Goal: Task Accomplishment & Management: Complete application form

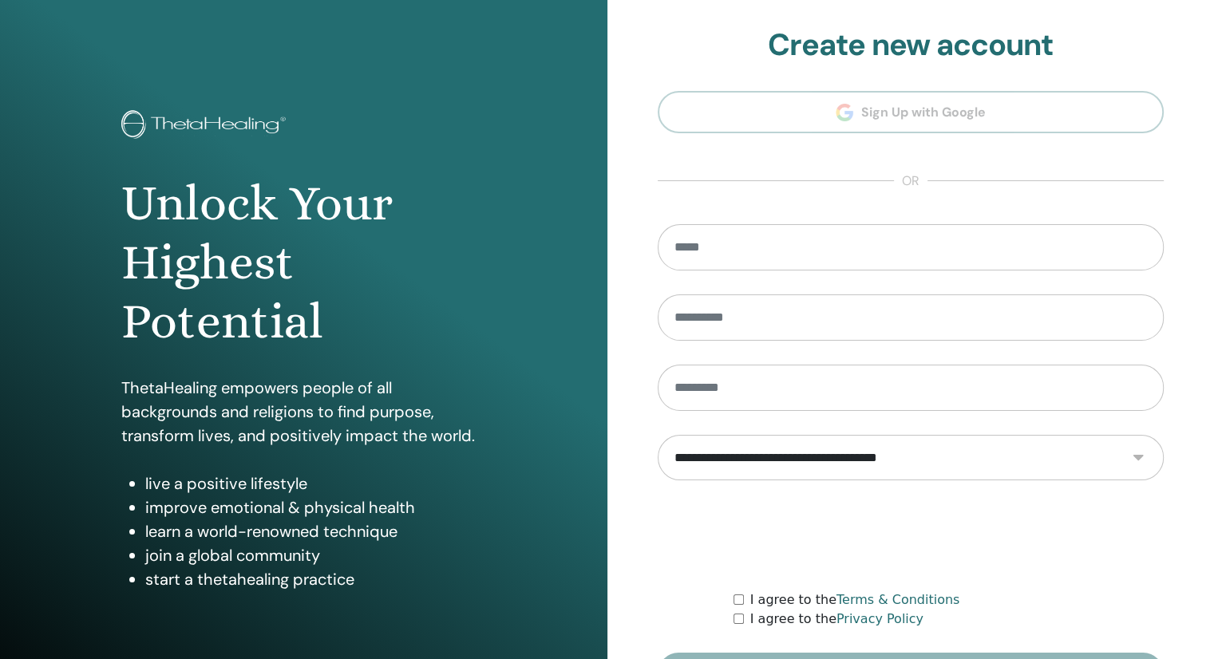
type input "**********"
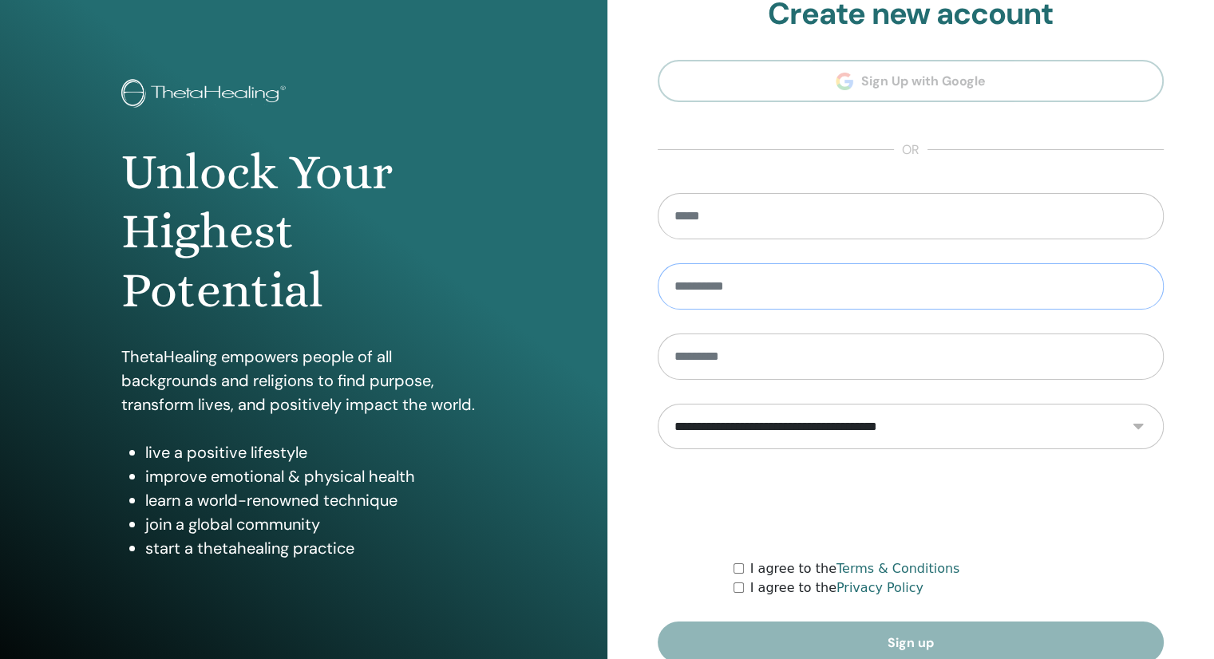
drag, startPoint x: 827, startPoint y: 330, endPoint x: 851, endPoint y: 302, distance: 36.8
click at [851, 302] on input "text" at bounding box center [911, 286] width 507 height 46
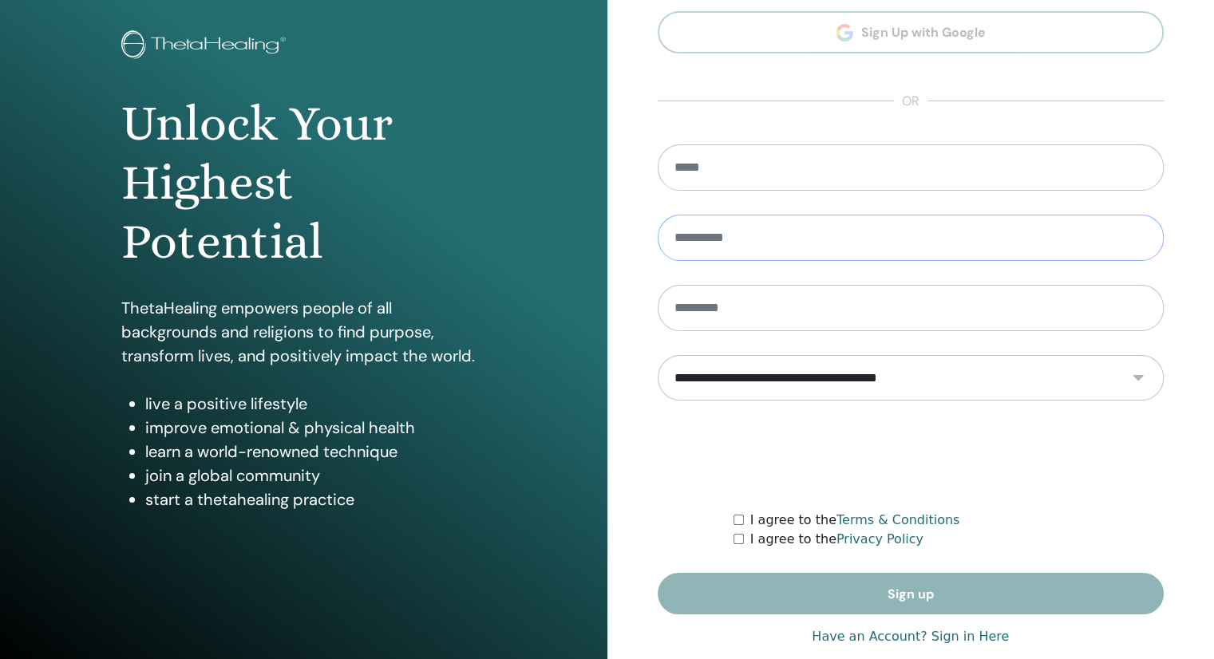
scroll to position [107, 0]
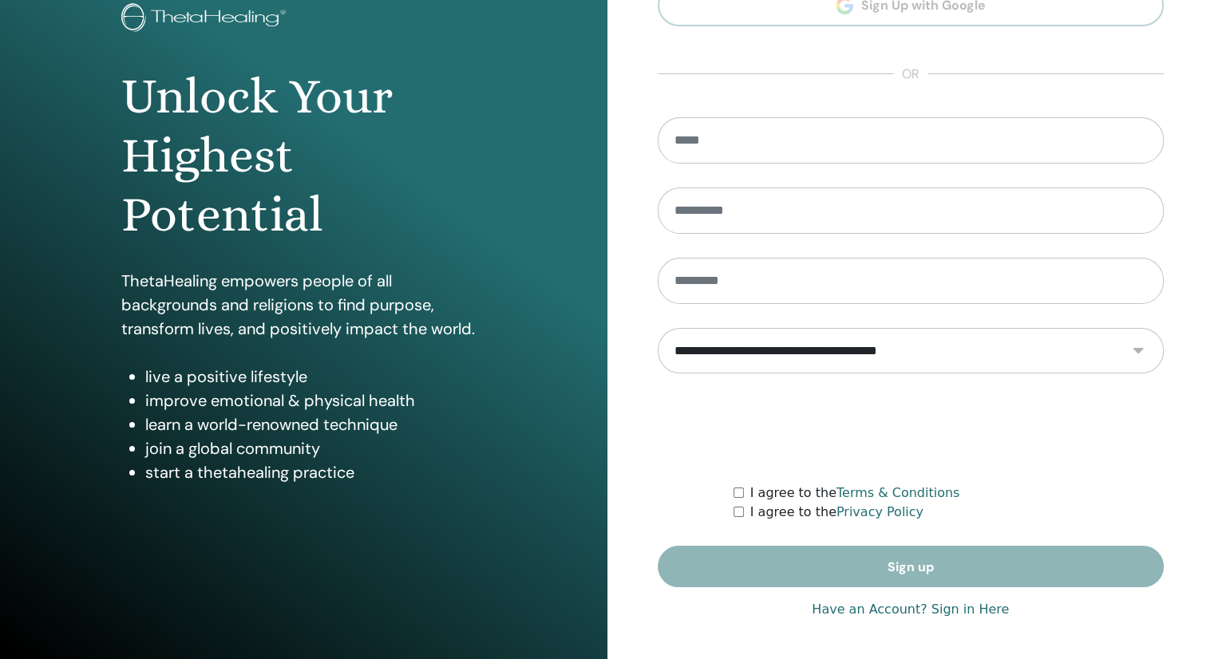
click at [968, 607] on link "Have an Account? Sign in Here" at bounding box center [910, 609] width 197 height 19
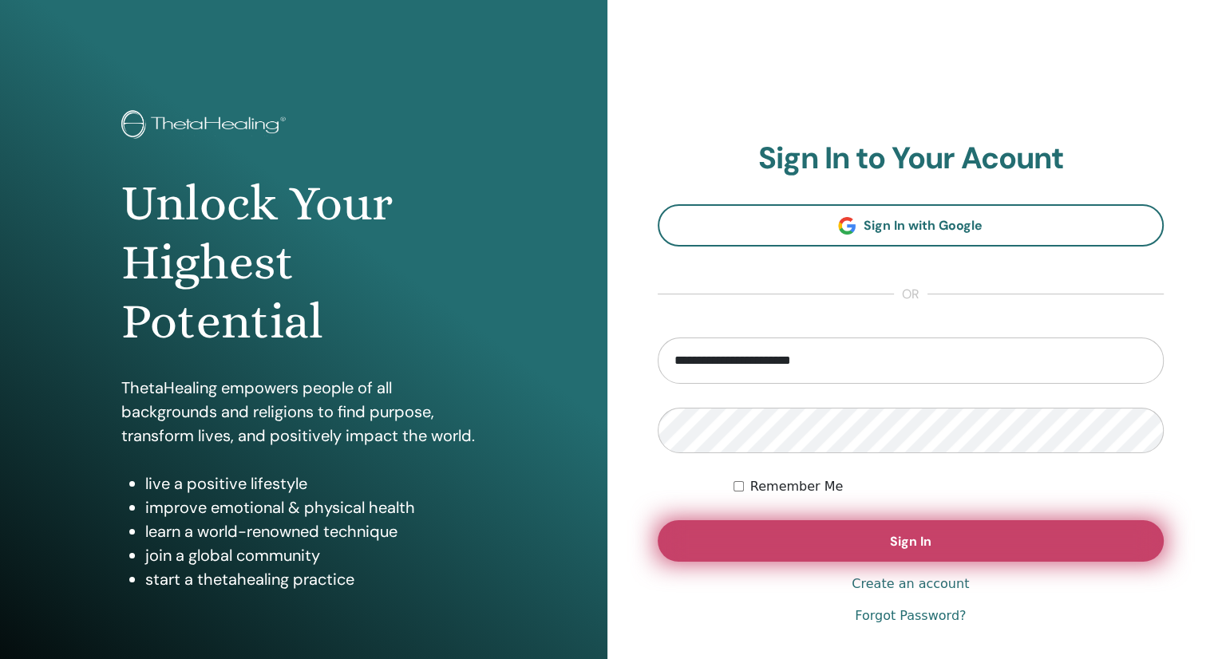
click at [916, 534] on span "Sign In" at bounding box center [911, 541] width 42 height 17
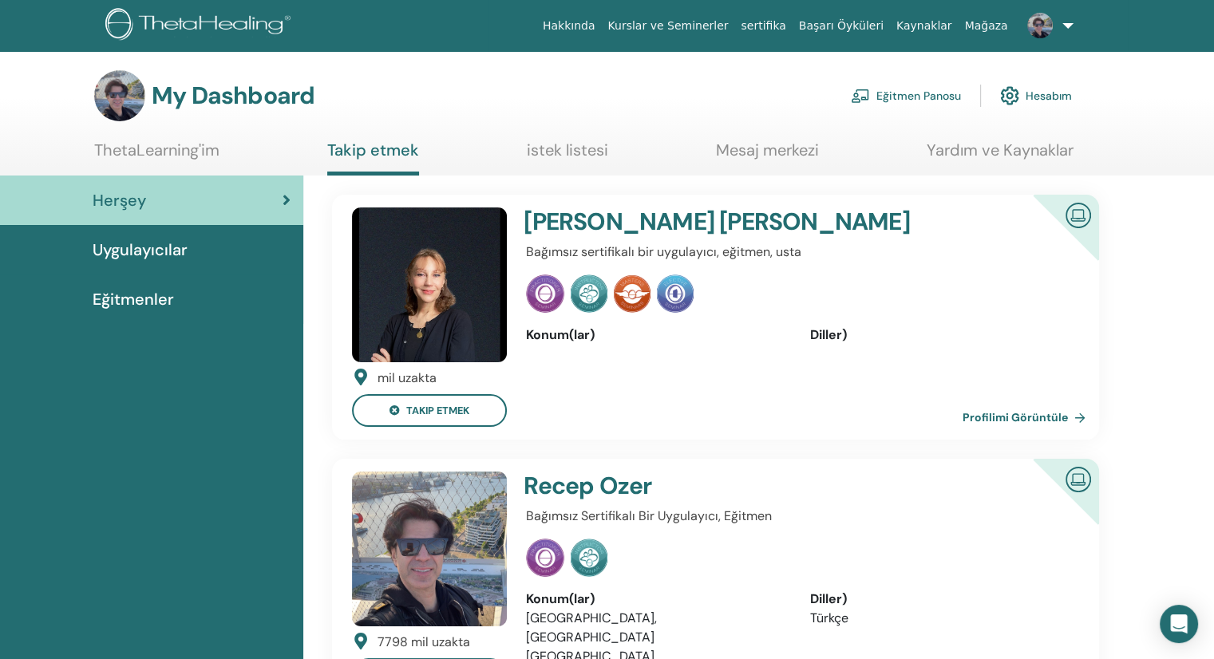
click at [922, 103] on link "Eğitmen Panosu" at bounding box center [906, 95] width 110 height 35
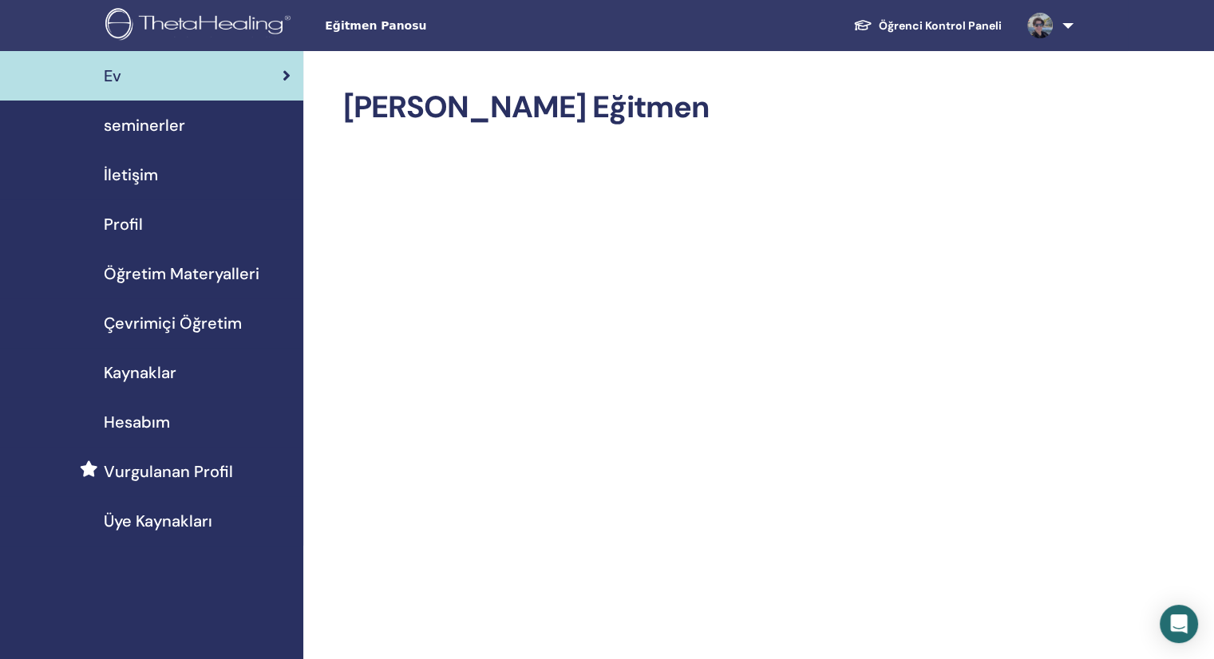
click at [169, 125] on span "seminerler" at bounding box center [144, 125] width 81 height 24
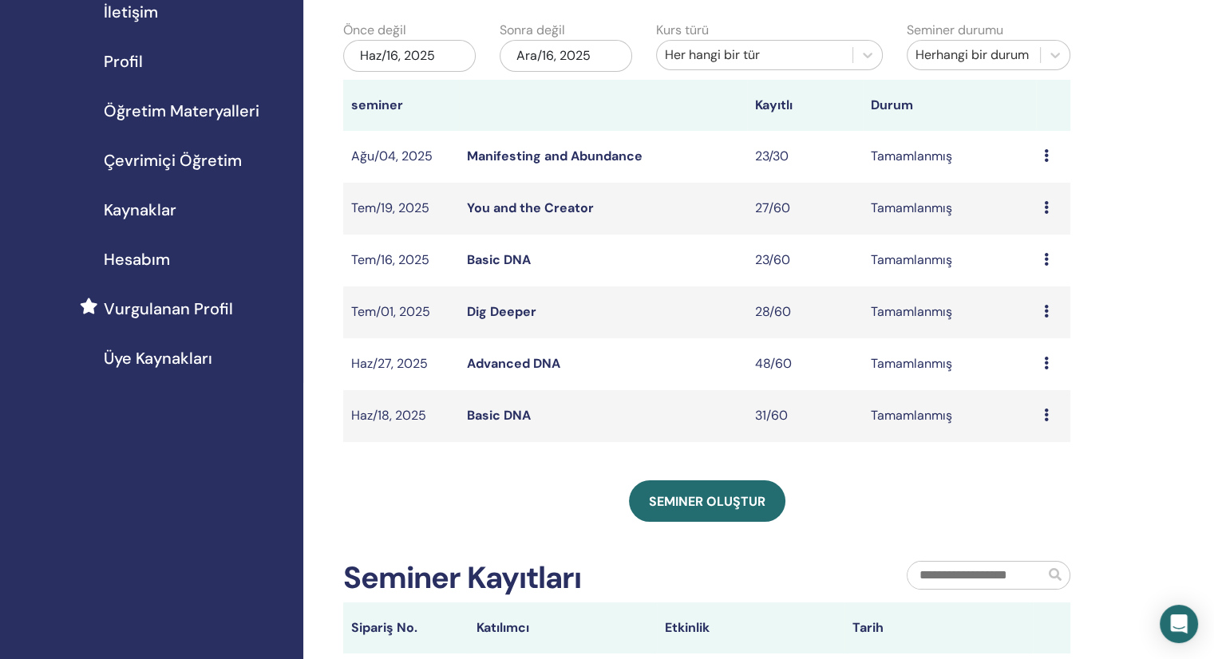
scroll to position [239, 0]
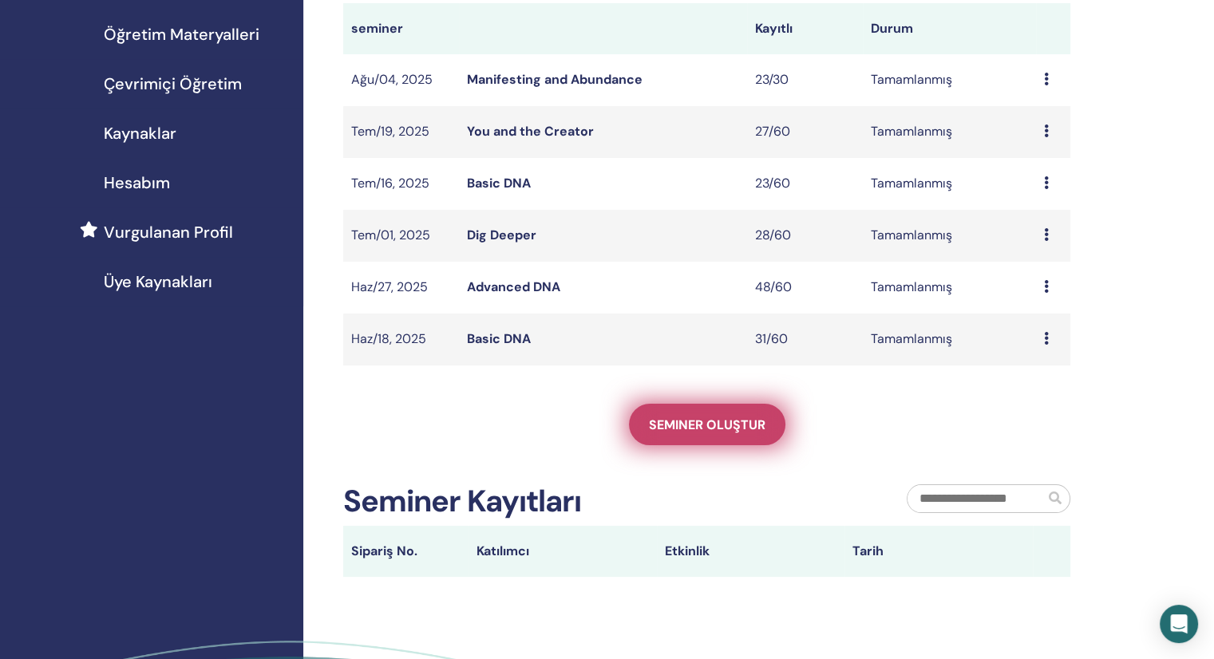
click at [683, 429] on span "Seminer oluştur" at bounding box center [707, 425] width 117 height 17
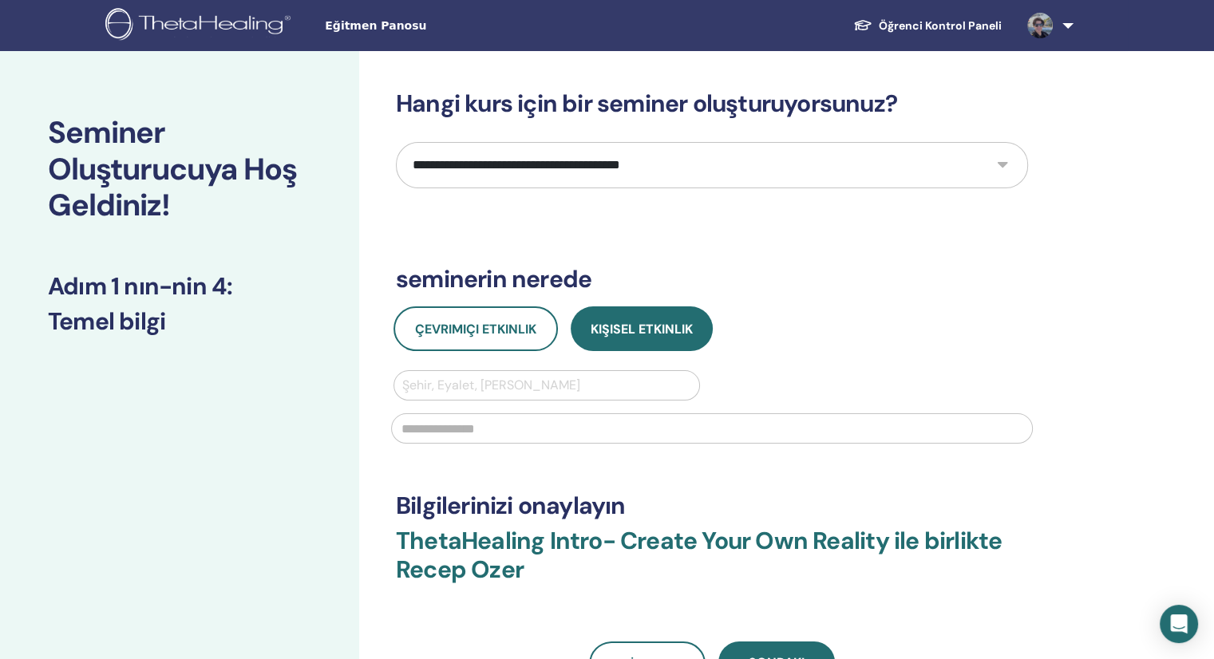
click at [782, 159] on select "**********" at bounding box center [712, 165] width 632 height 46
select select "*"
click at [396, 142] on select "**********" at bounding box center [712, 165] width 632 height 46
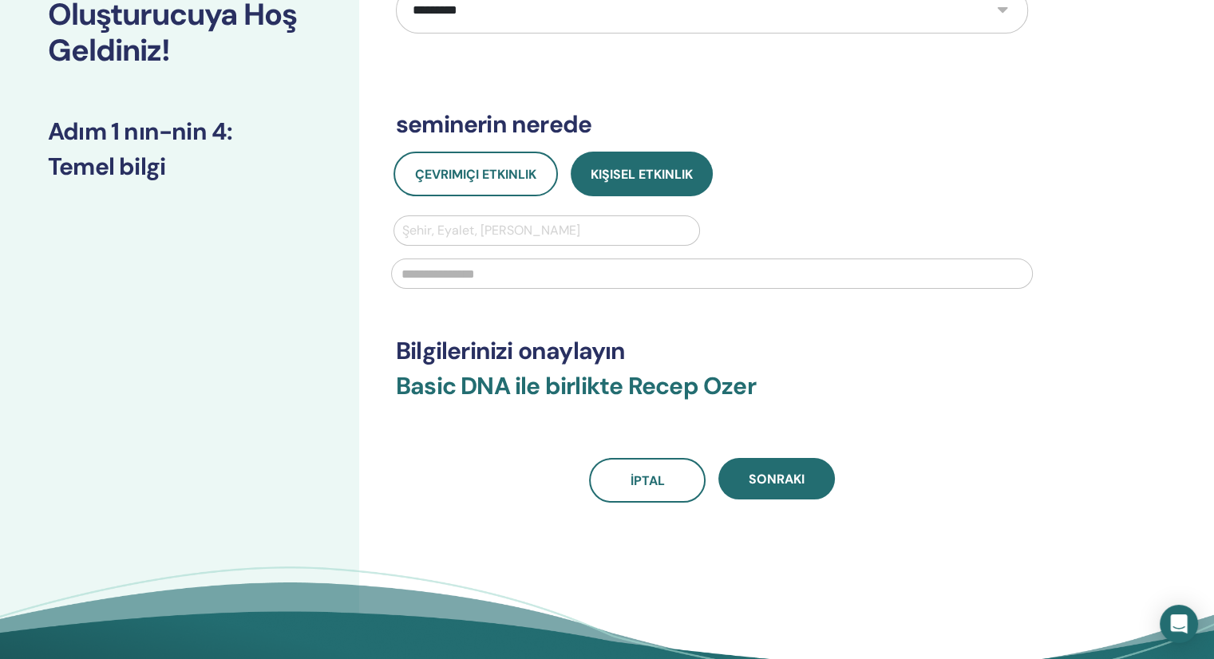
scroll to position [160, 0]
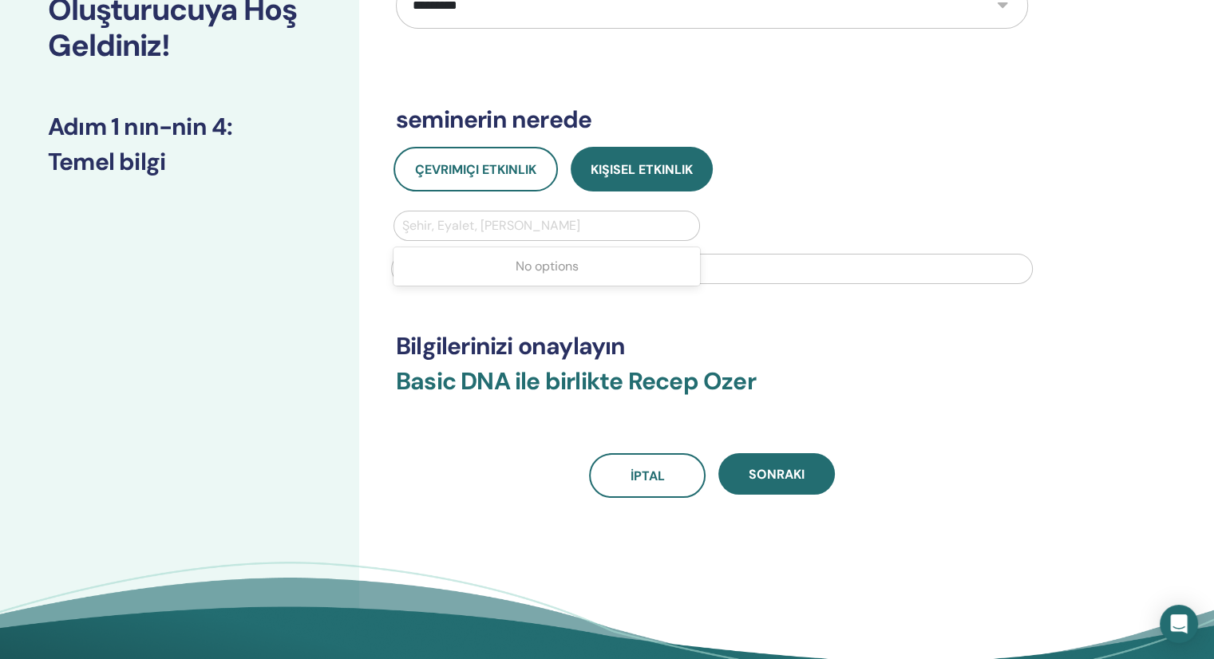
click at [524, 227] on div at bounding box center [546, 226] width 289 height 22
click at [447, 168] on span "Çevrimiçi Etkinlik" at bounding box center [475, 169] width 121 height 17
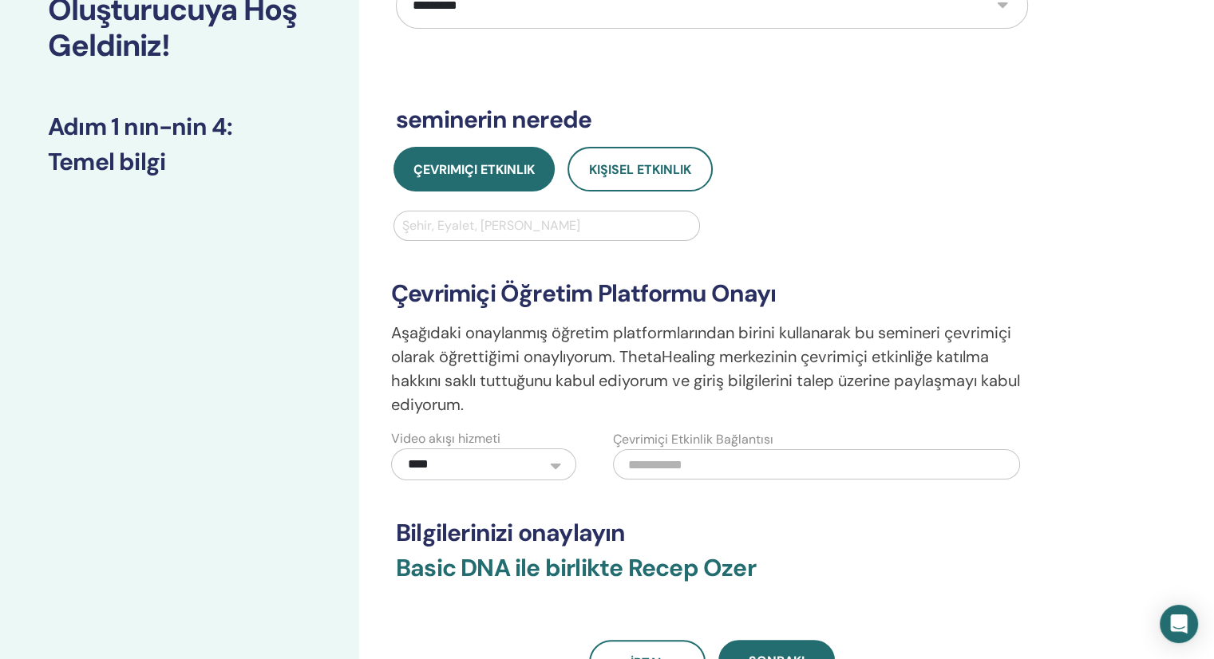
click at [967, 230] on div "**********" at bounding box center [712, 346] width 661 height 270
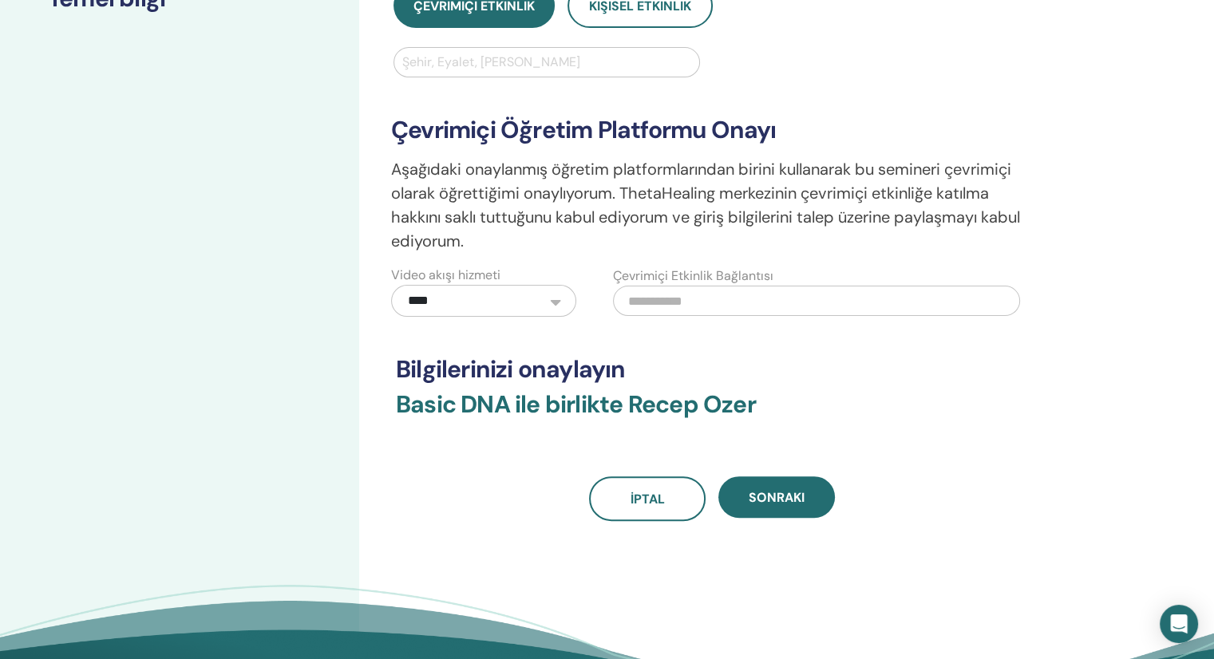
scroll to position [239, 0]
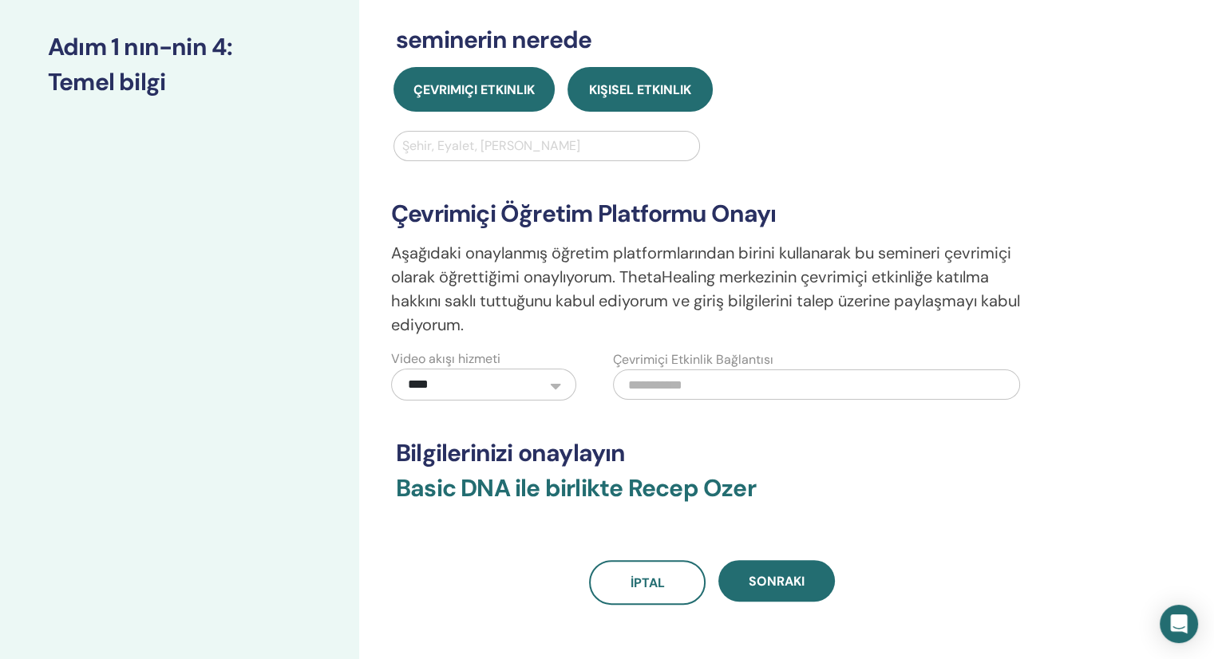
click at [656, 97] on button "Kişisel Etkinlik" at bounding box center [640, 89] width 145 height 45
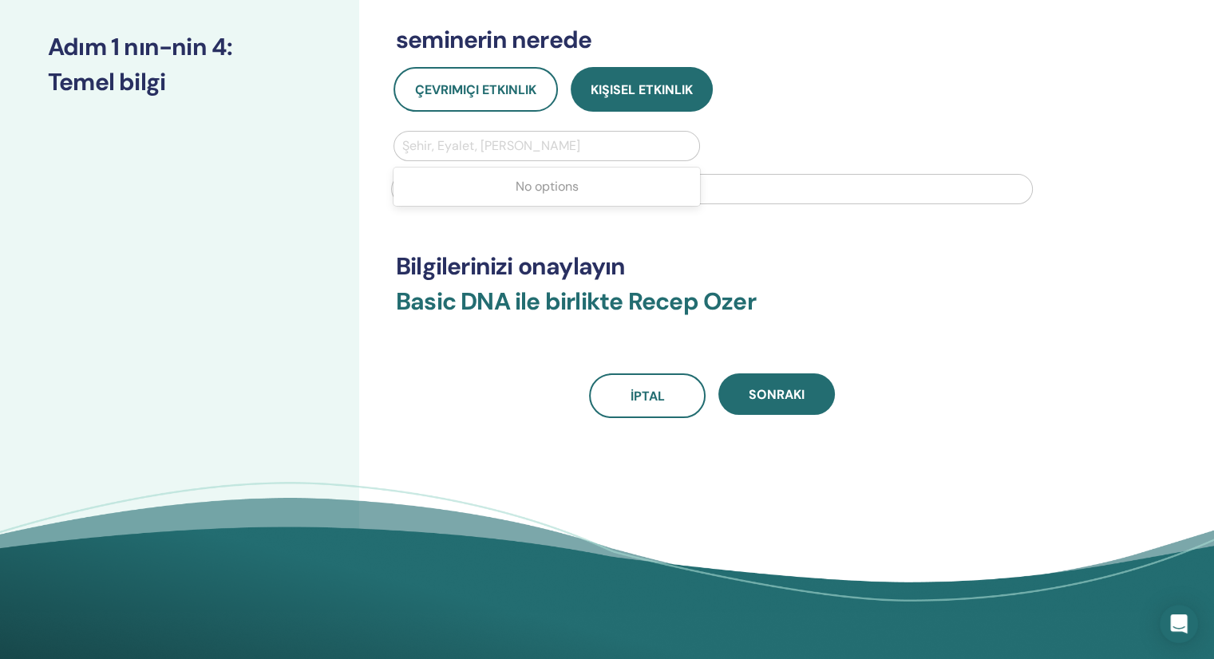
click at [546, 140] on div at bounding box center [546, 146] width 289 height 22
type input "****"
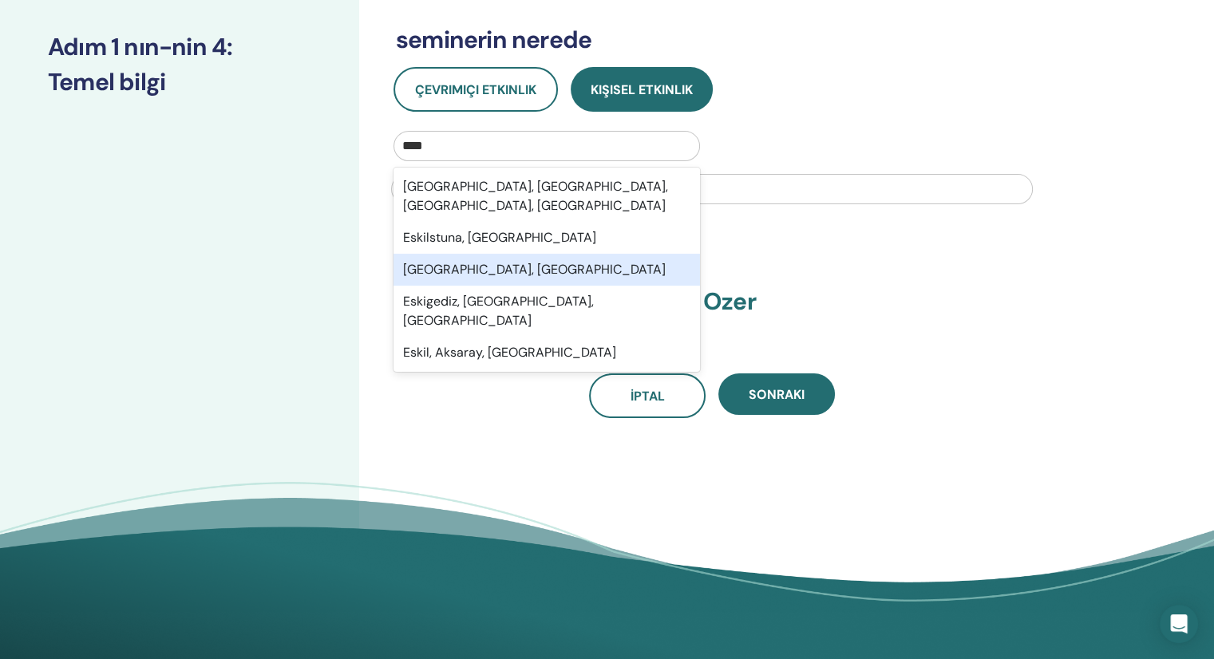
click at [471, 254] on div "[GEOGRAPHIC_DATA], [GEOGRAPHIC_DATA]" at bounding box center [547, 270] width 307 height 32
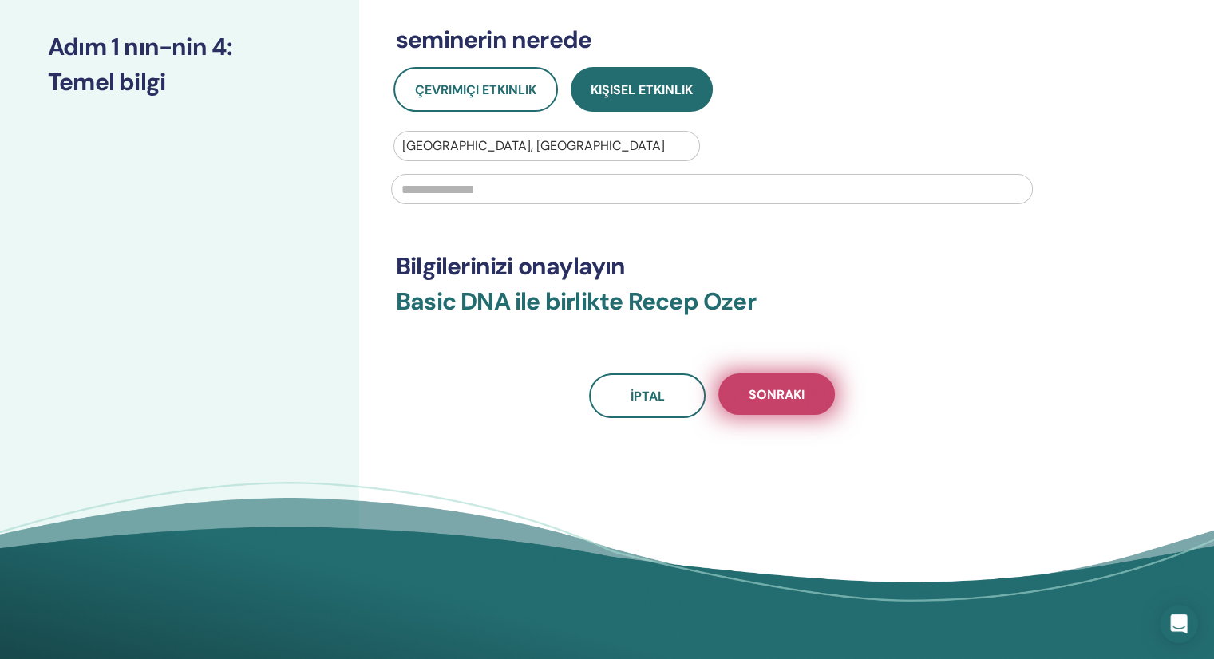
click at [759, 398] on span "Sonraki" at bounding box center [777, 394] width 56 height 17
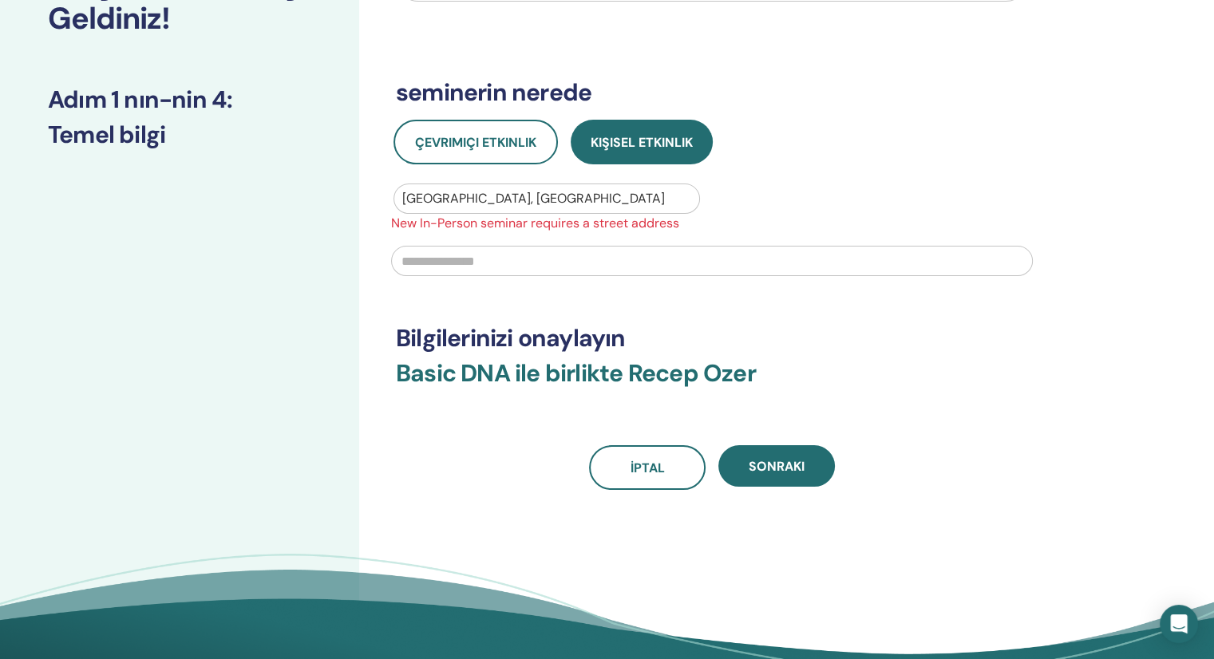
scroll to position [160, 0]
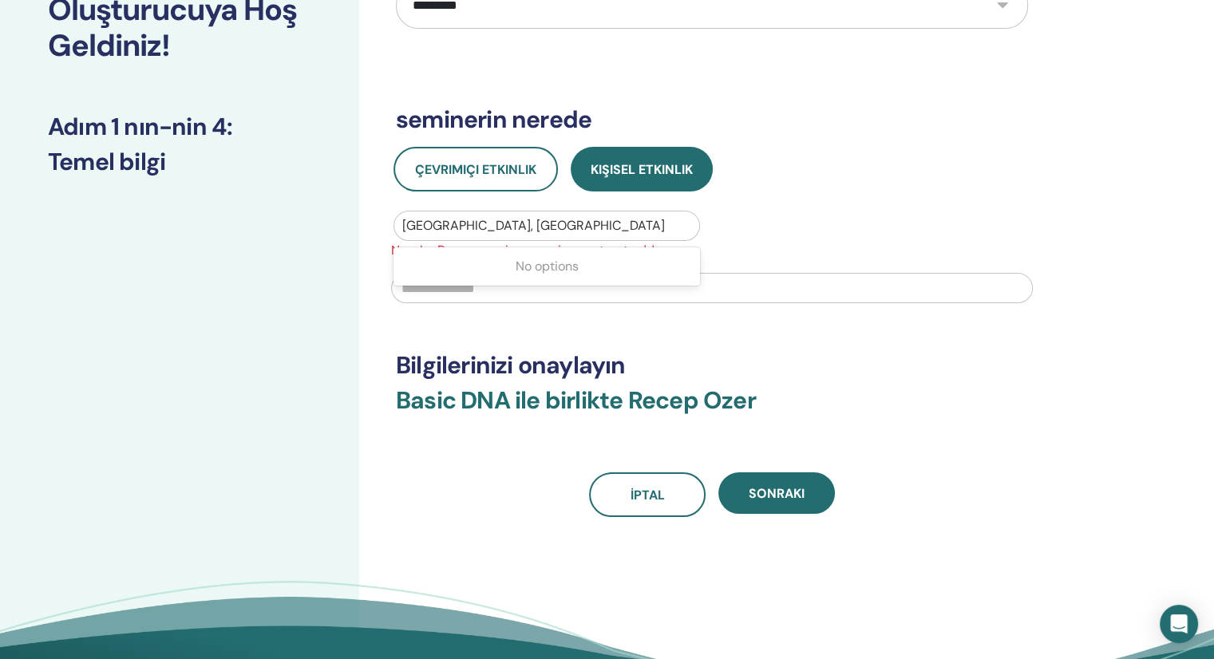
click at [532, 219] on div at bounding box center [546, 226] width 289 height 22
click at [532, 218] on div at bounding box center [546, 226] width 289 height 22
click at [531, 220] on div at bounding box center [546, 226] width 289 height 22
click at [484, 292] on input "text" at bounding box center [712, 288] width 642 height 30
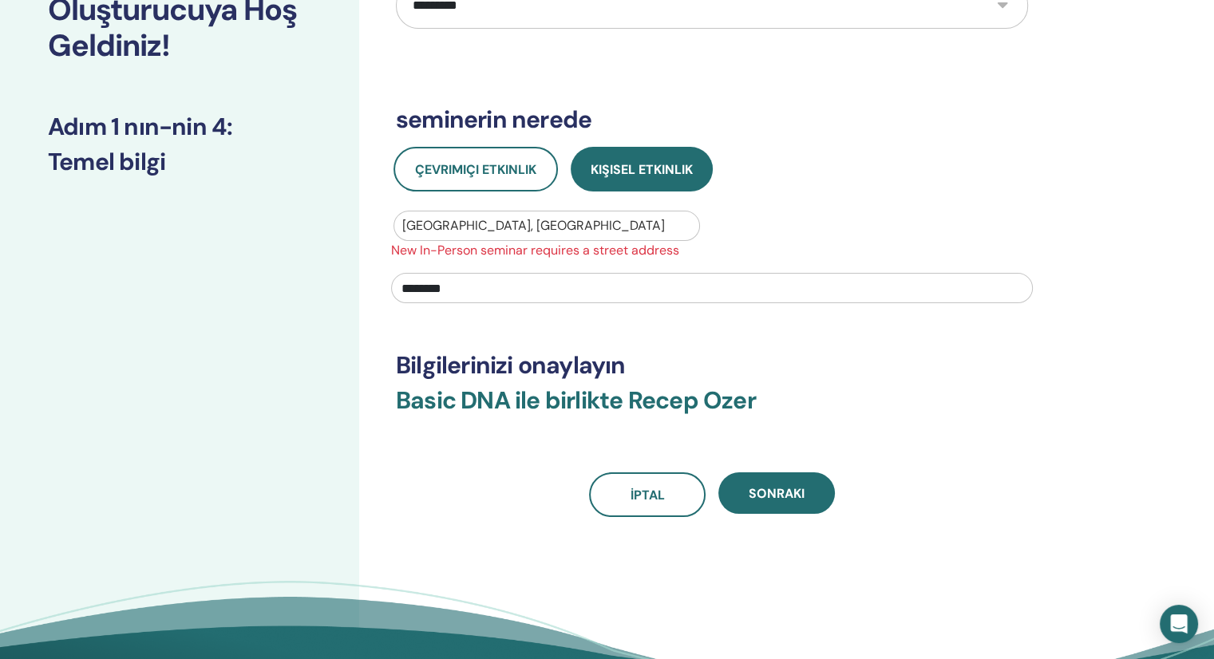
type input "********"
click at [837, 357] on h3 "Bilgilerinizi onaylayın" at bounding box center [712, 365] width 632 height 29
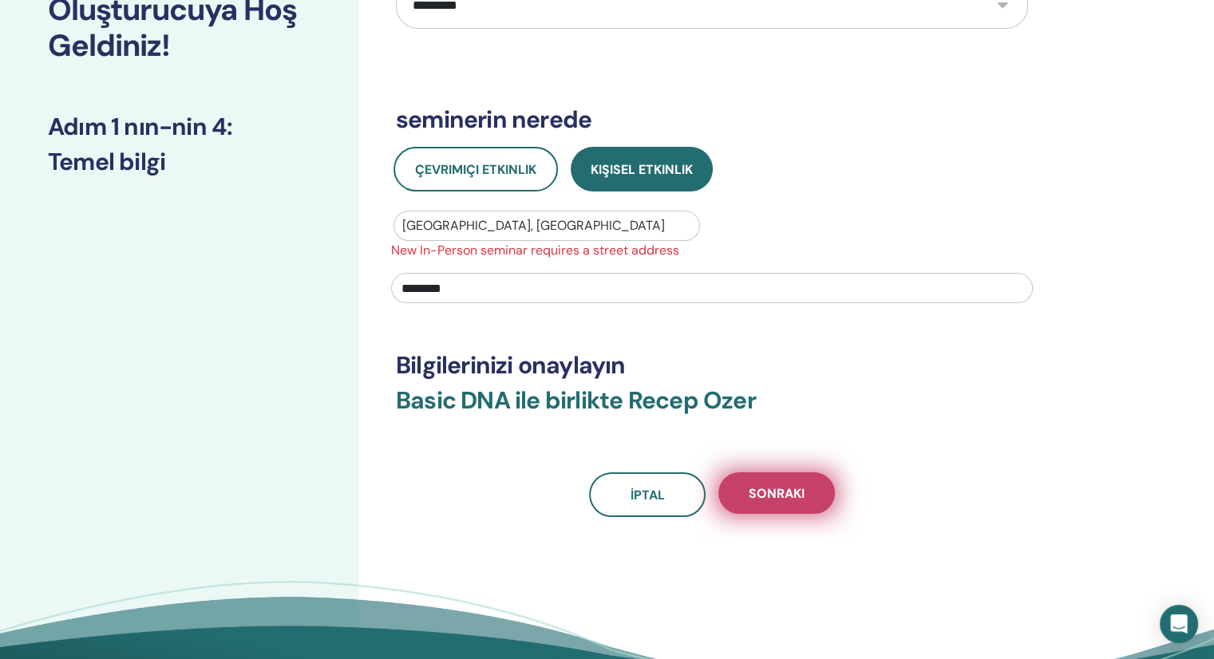
click at [793, 492] on span "Sonraki" at bounding box center [777, 493] width 56 height 17
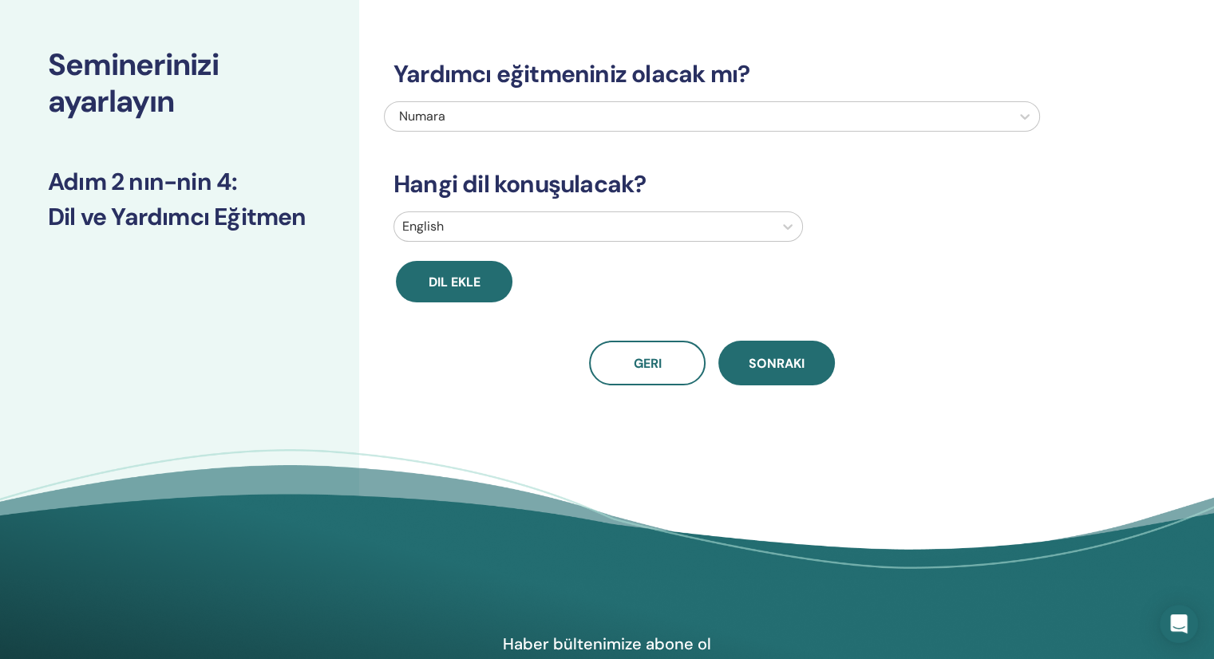
scroll to position [0, 0]
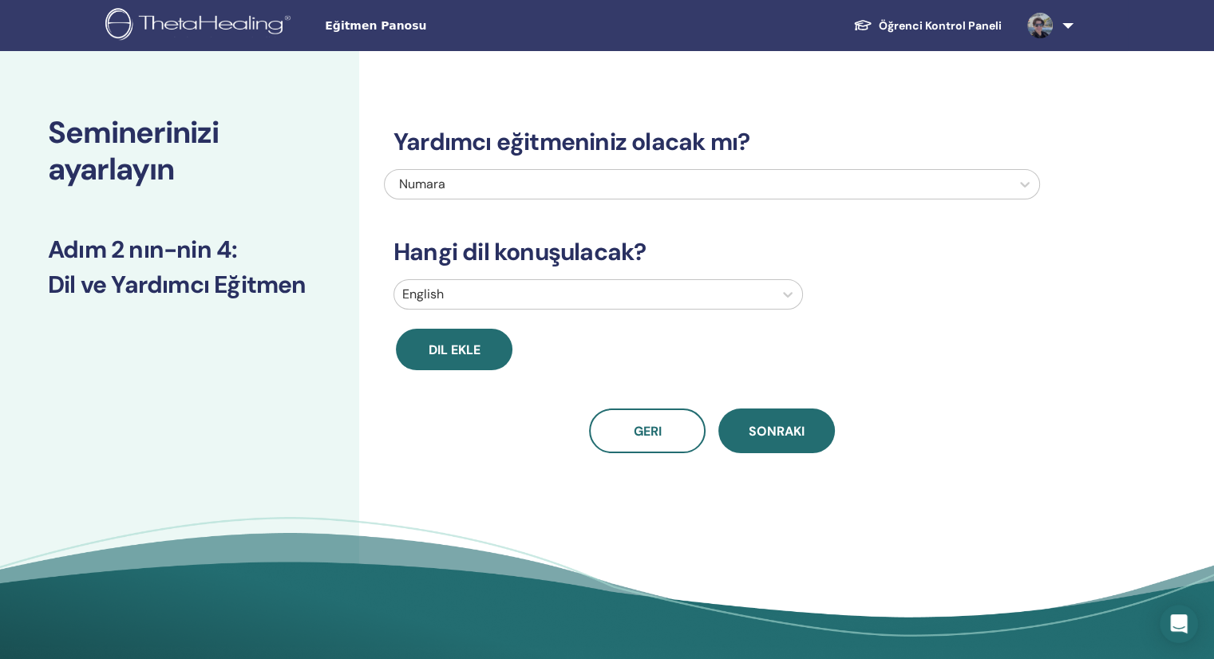
click at [690, 186] on div "Numara" at bounding box center [650, 184] width 502 height 19
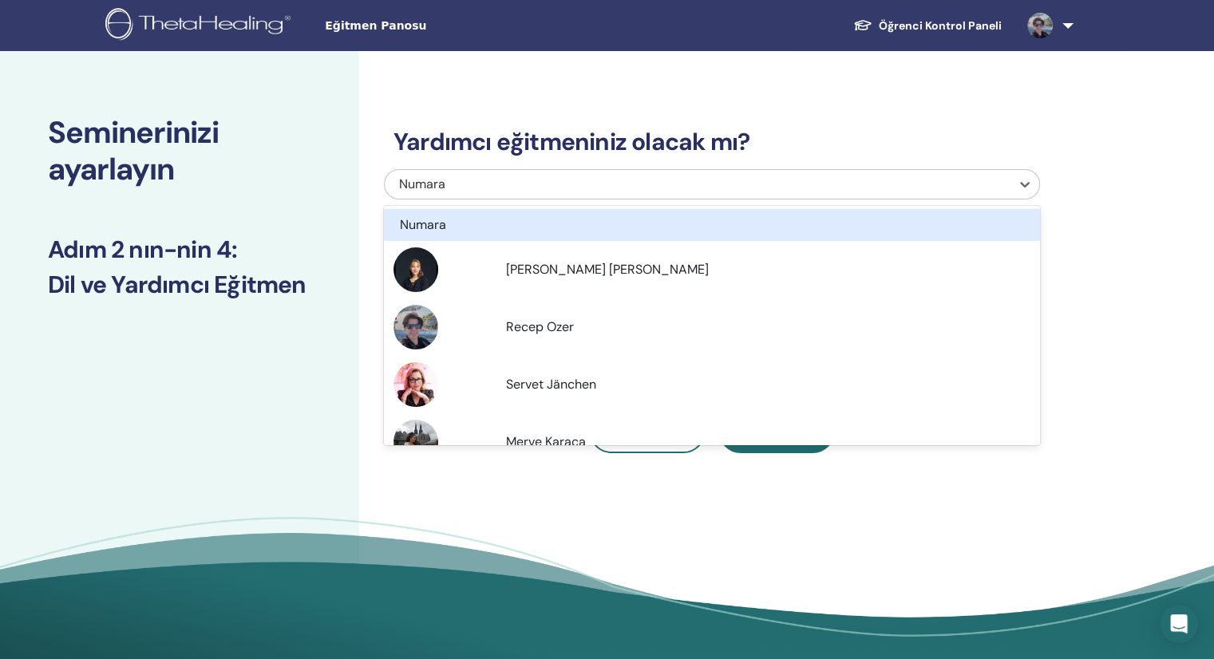
click at [690, 186] on div "Numara" at bounding box center [650, 184] width 502 height 19
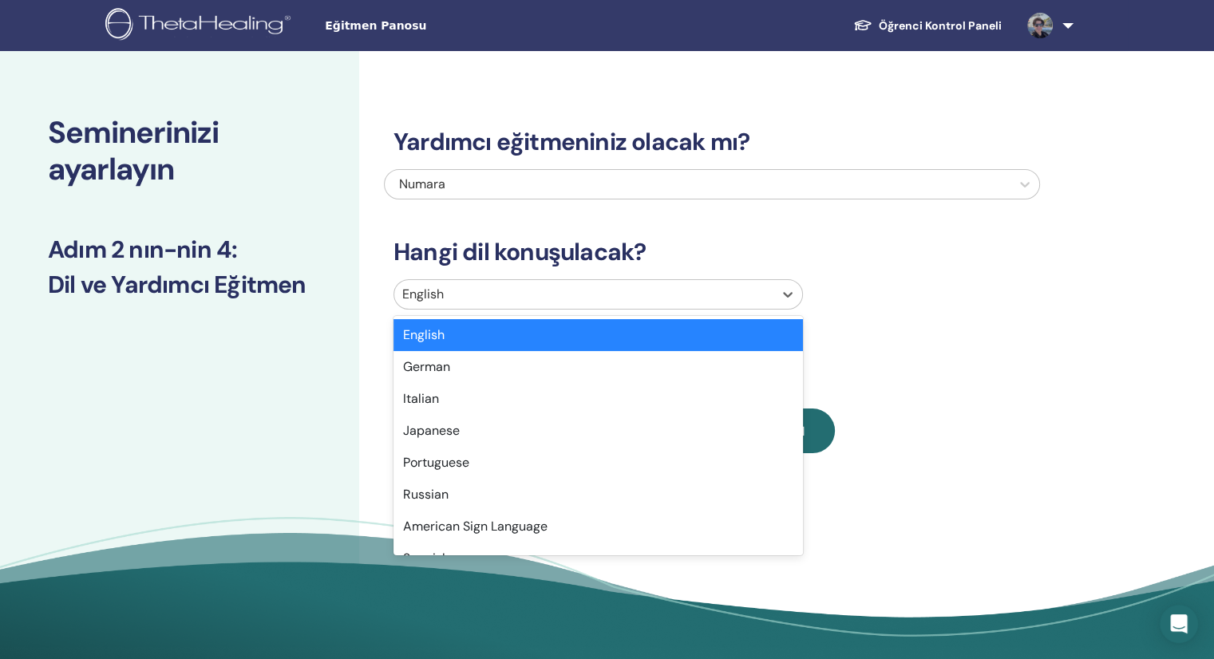
click at [572, 288] on div at bounding box center [583, 294] width 363 height 22
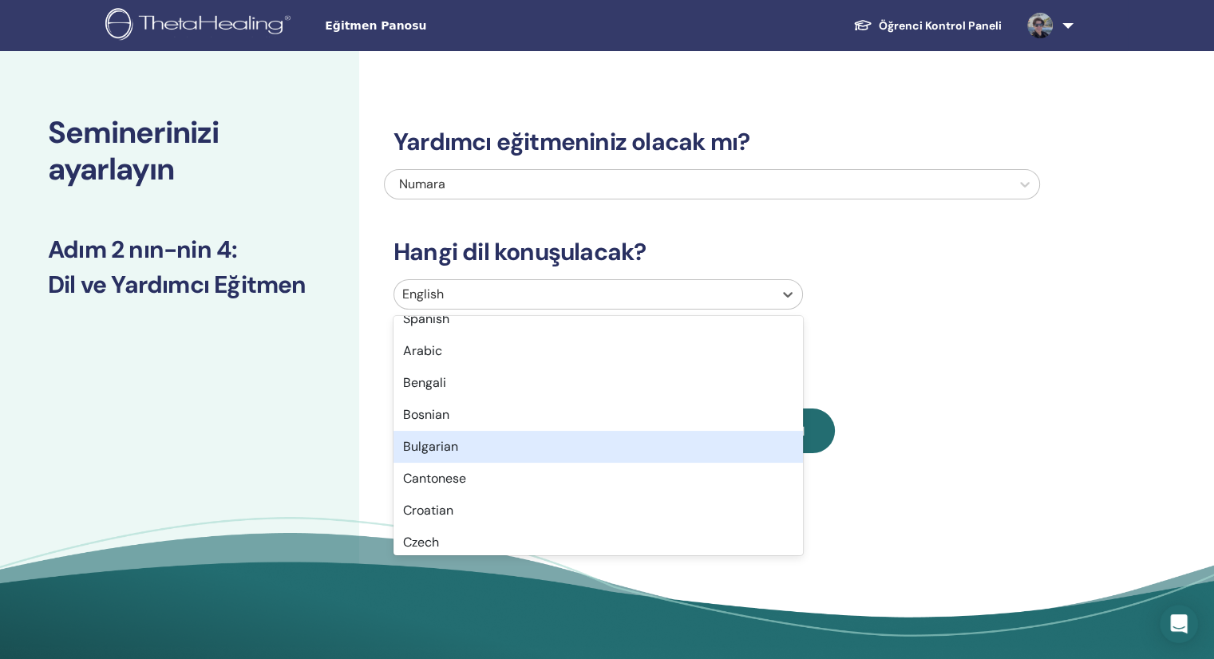
scroll to position [639, 0]
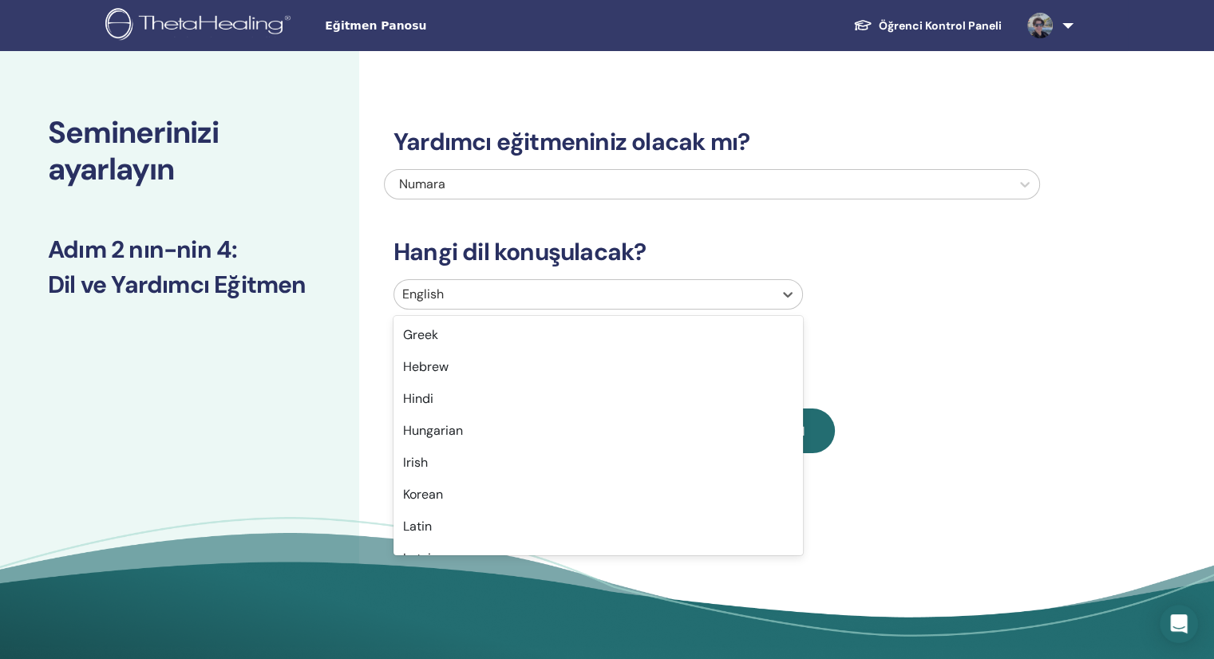
type input "*"
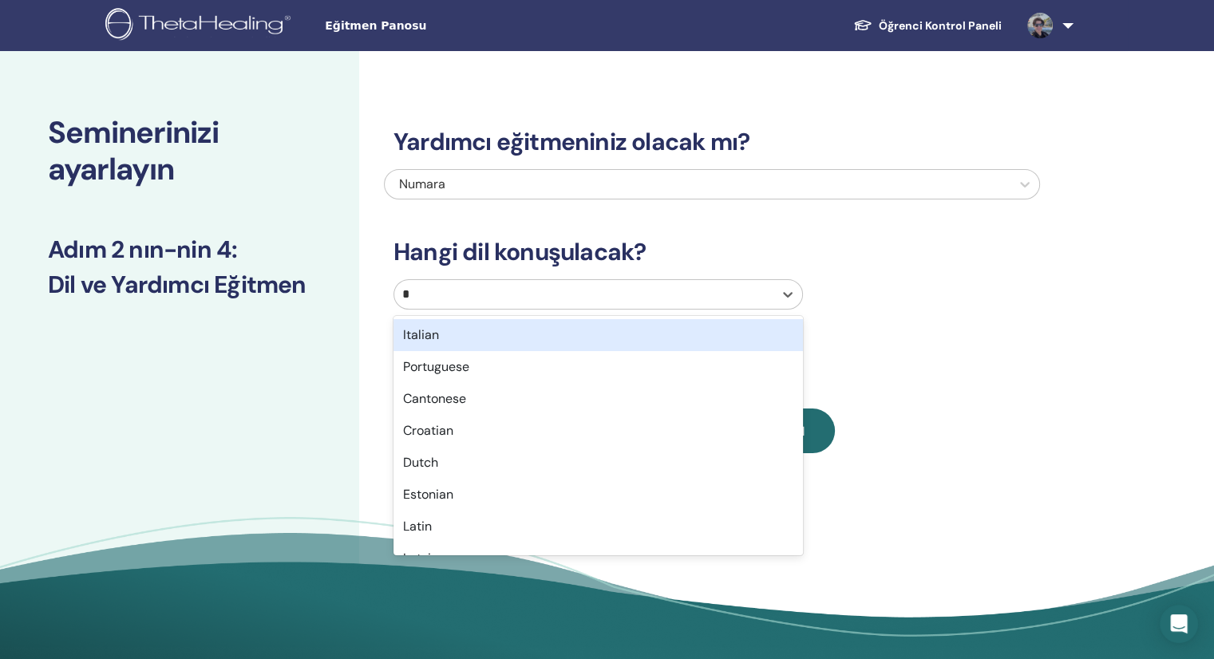
scroll to position [214, 0]
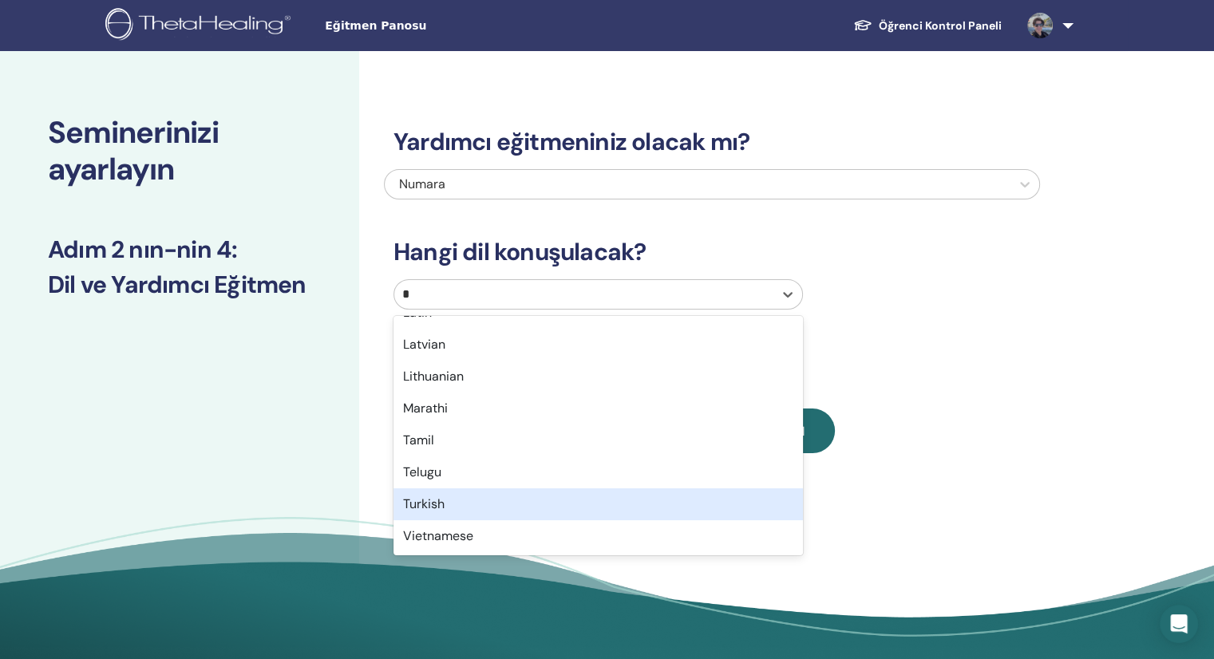
click at [438, 508] on div "Turkish" at bounding box center [598, 504] width 409 height 32
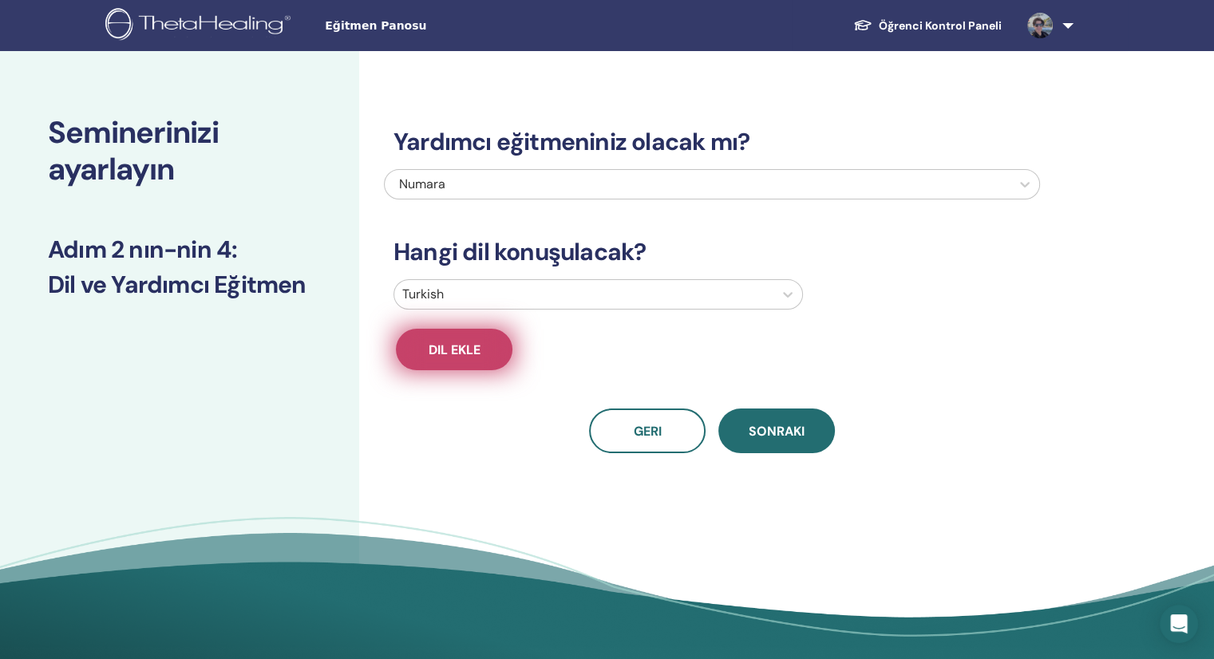
click at [482, 354] on button "Dil ekle" at bounding box center [454, 350] width 117 height 42
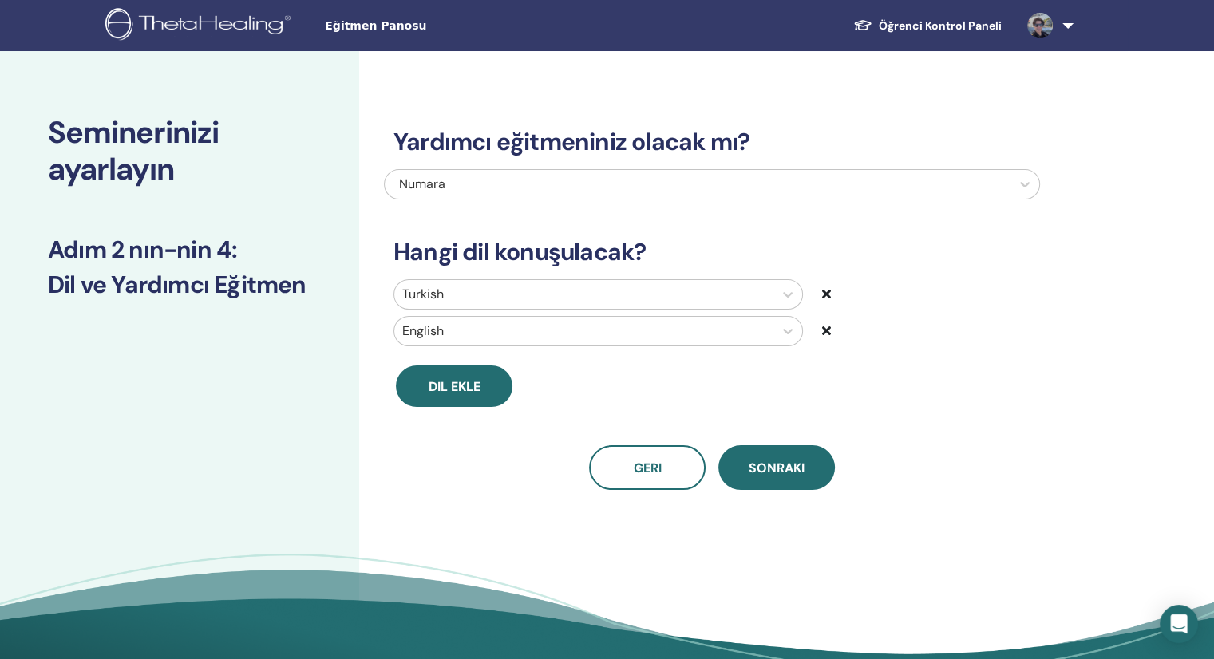
click at [827, 333] on icon at bounding box center [826, 330] width 9 height 13
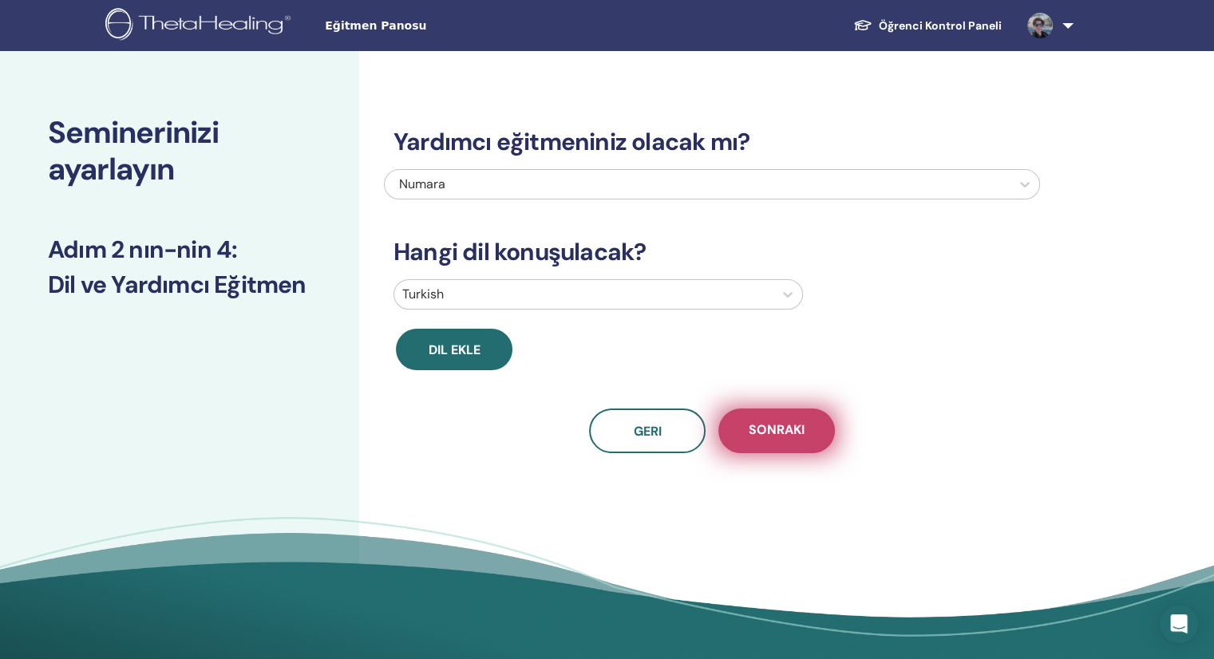
click at [773, 437] on span "Sonraki" at bounding box center [777, 431] width 56 height 20
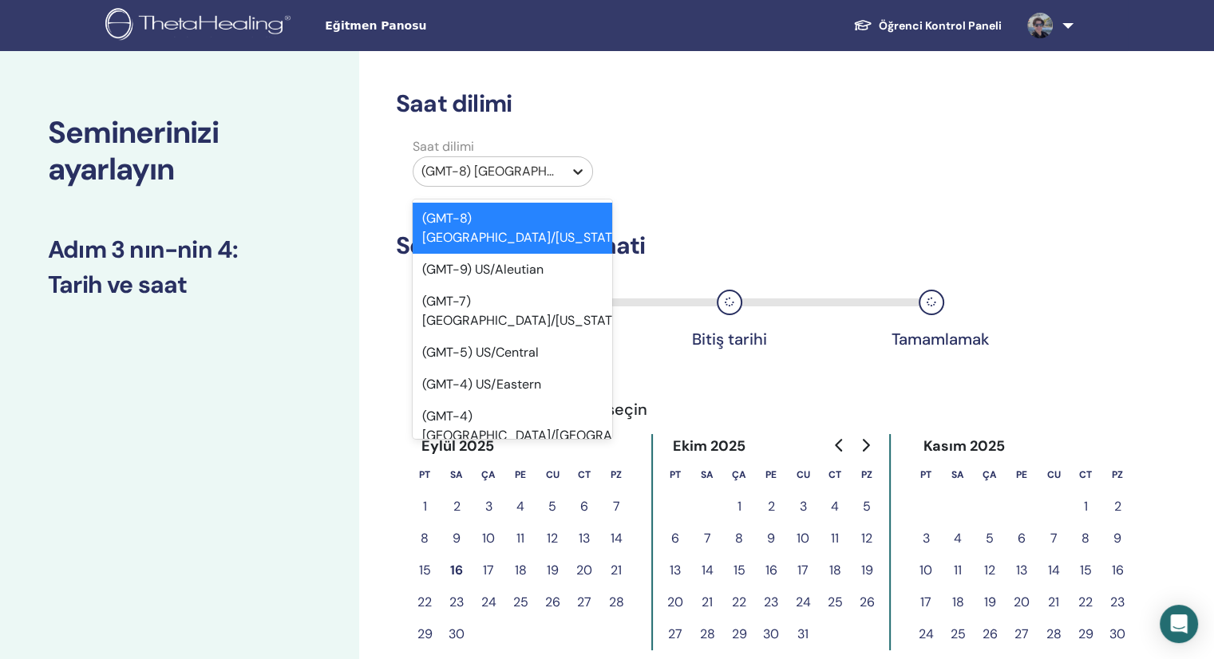
click at [567, 165] on div at bounding box center [578, 171] width 29 height 29
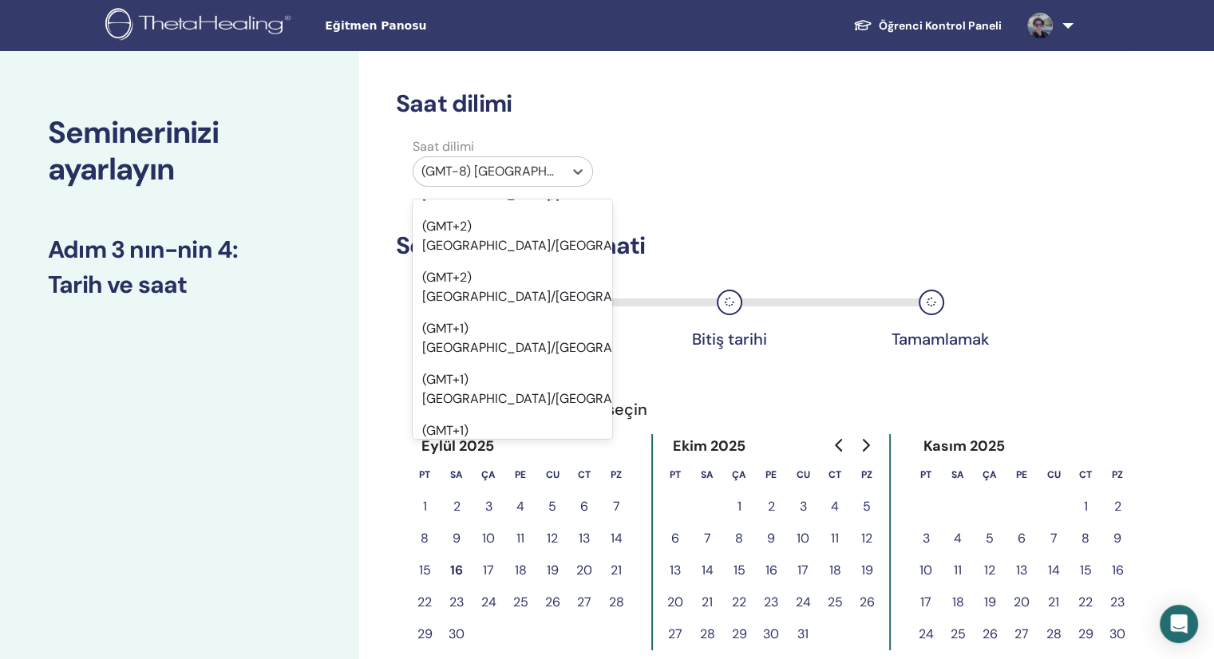
scroll to position [0, 0]
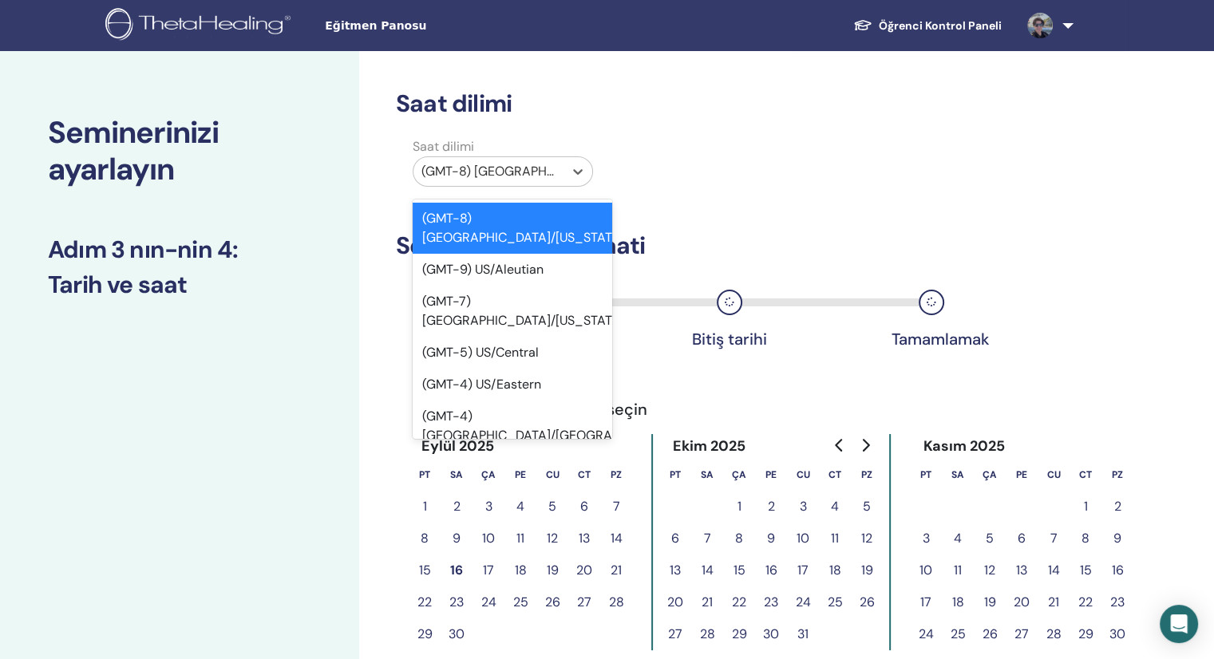
click at [532, 167] on div at bounding box center [488, 171] width 134 height 22
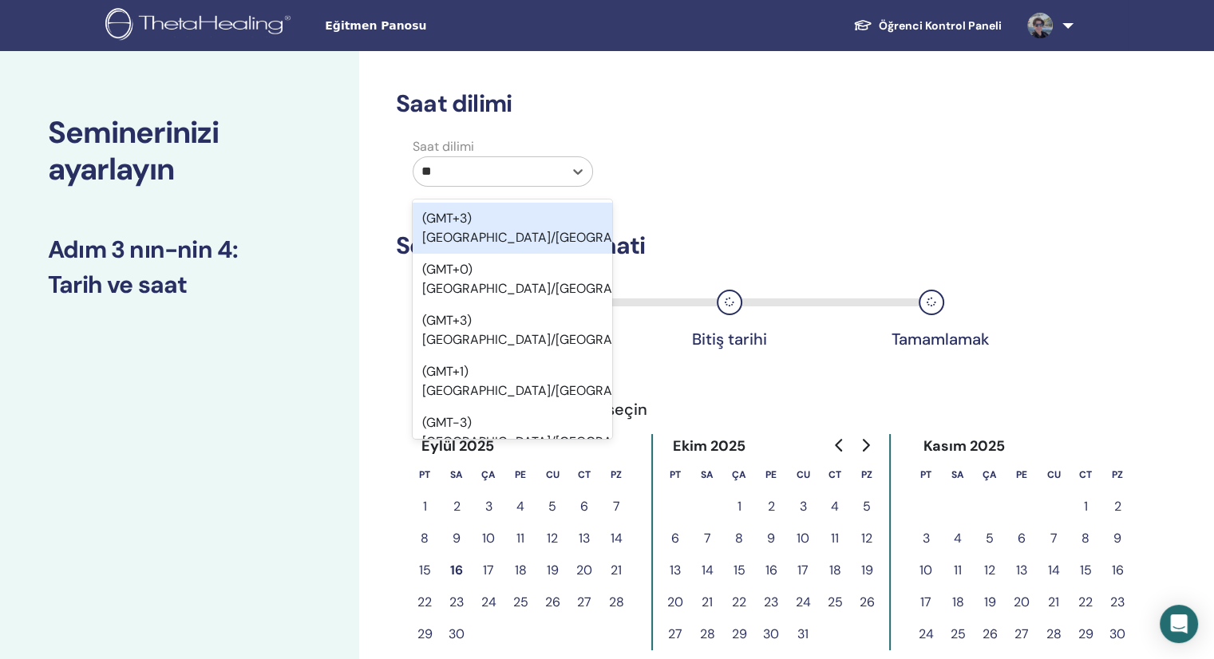
type input "***"
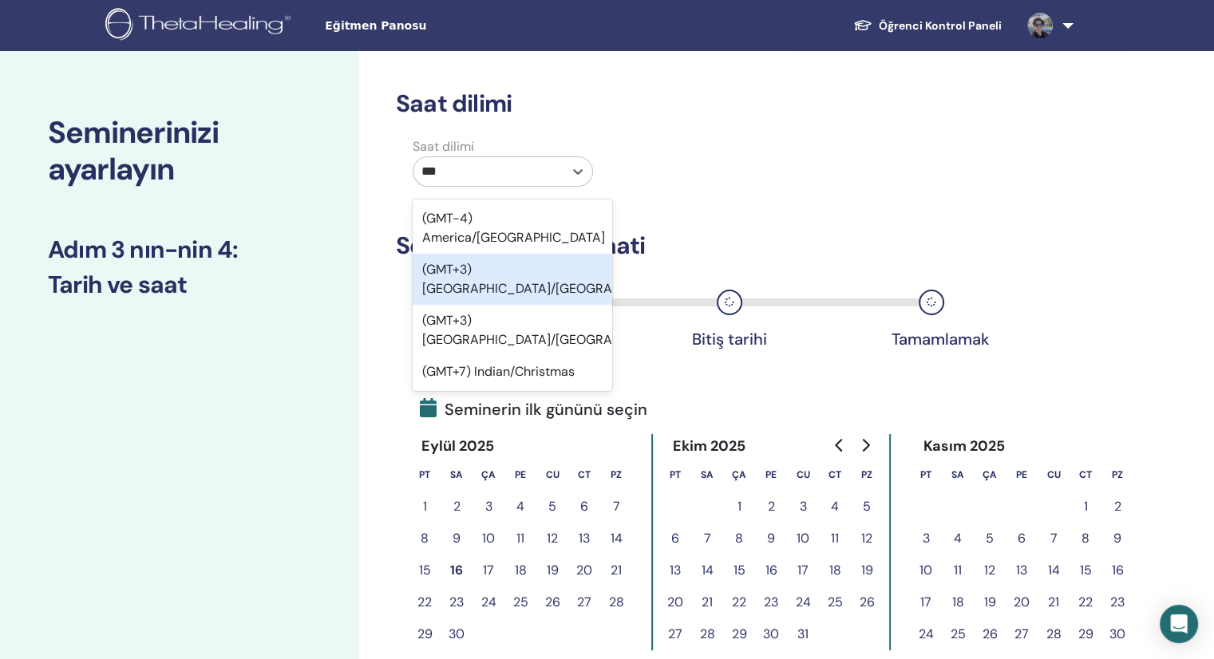
click at [505, 254] on div "(GMT+3) Asia/Istanbul" at bounding box center [513, 279] width 200 height 51
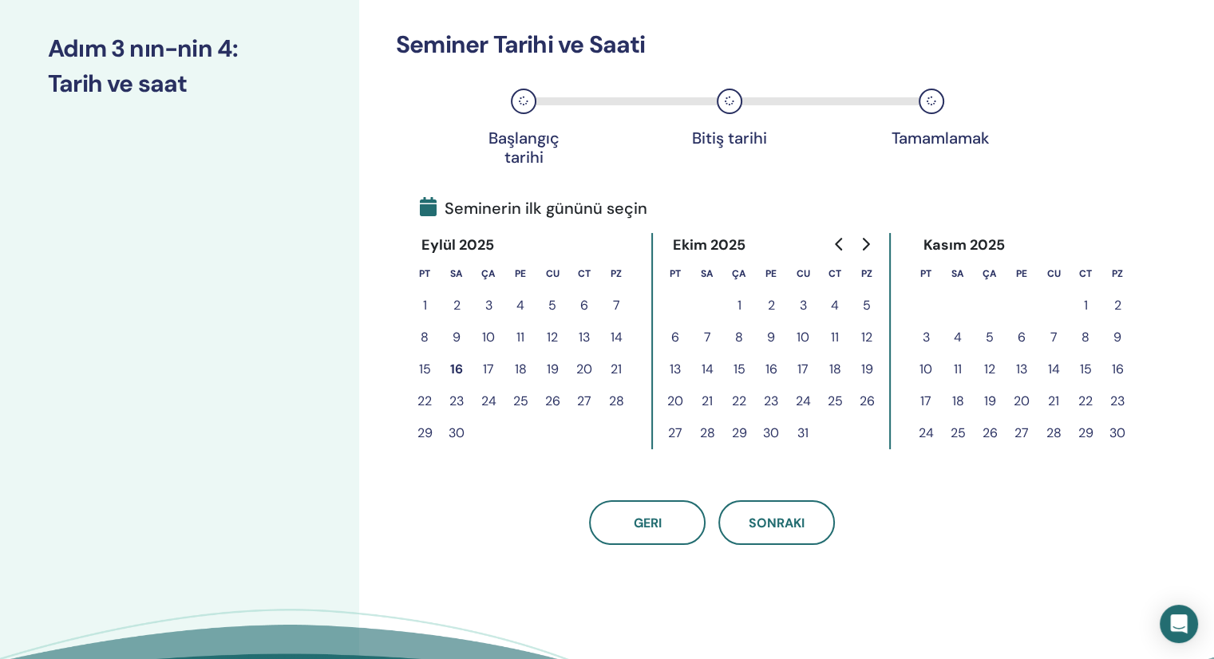
scroll to position [239, 0]
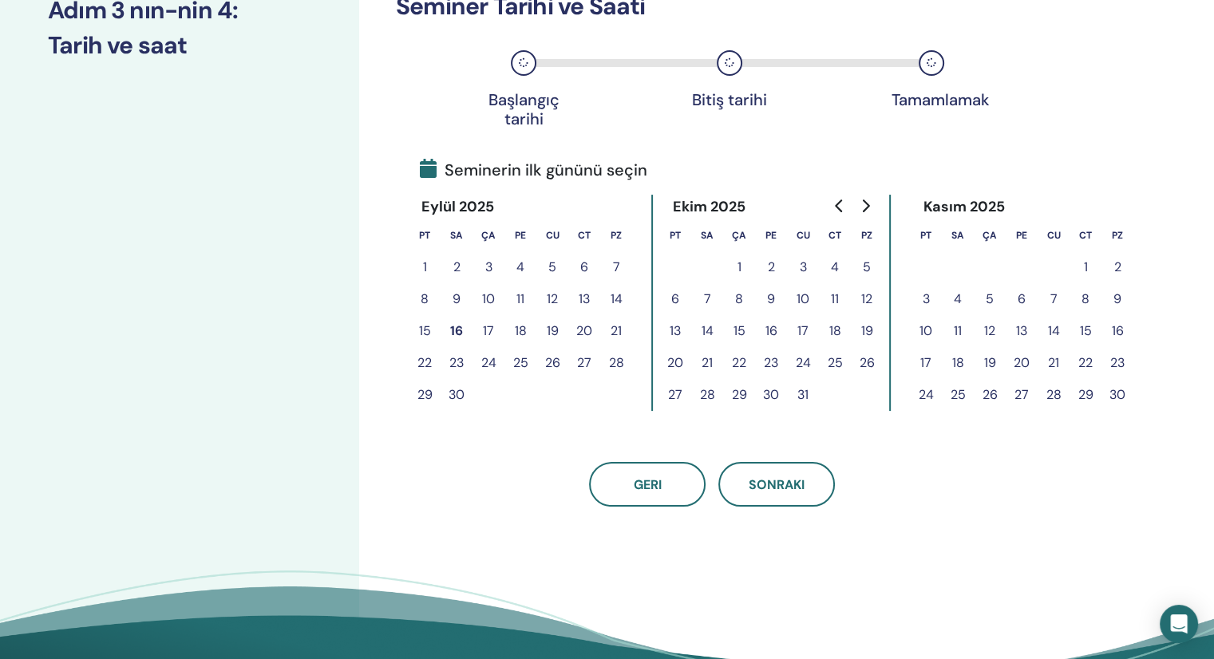
click at [458, 325] on button "16" at bounding box center [457, 331] width 32 height 32
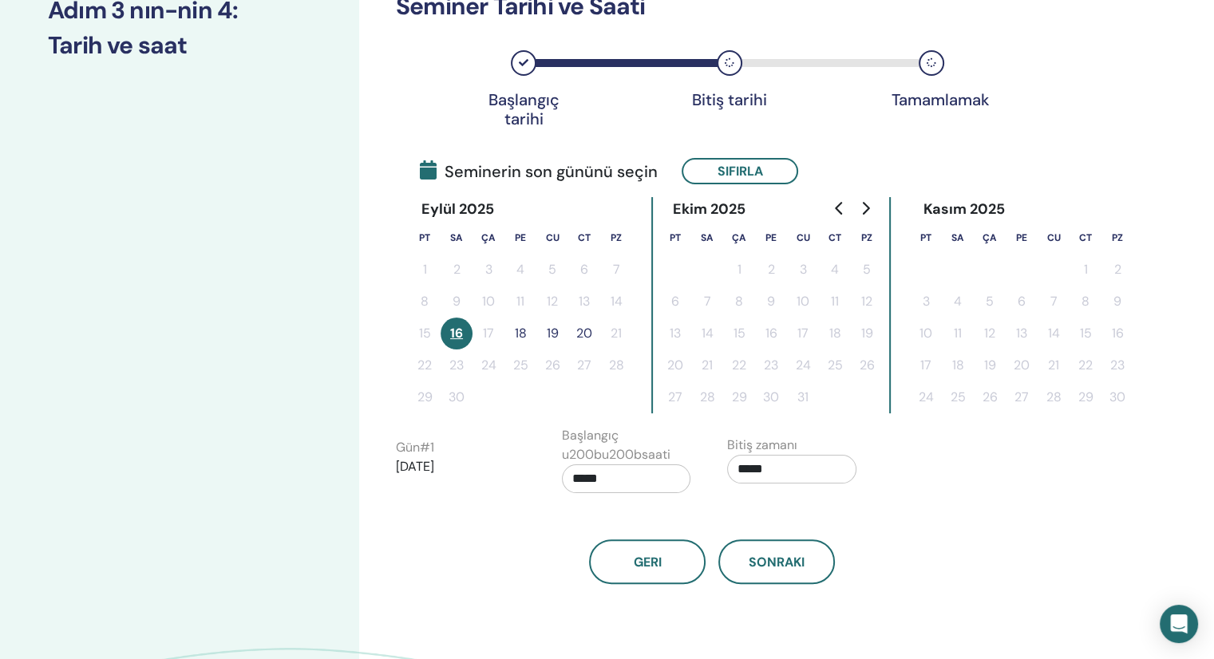
click at [524, 329] on button "18" at bounding box center [520, 334] width 32 height 32
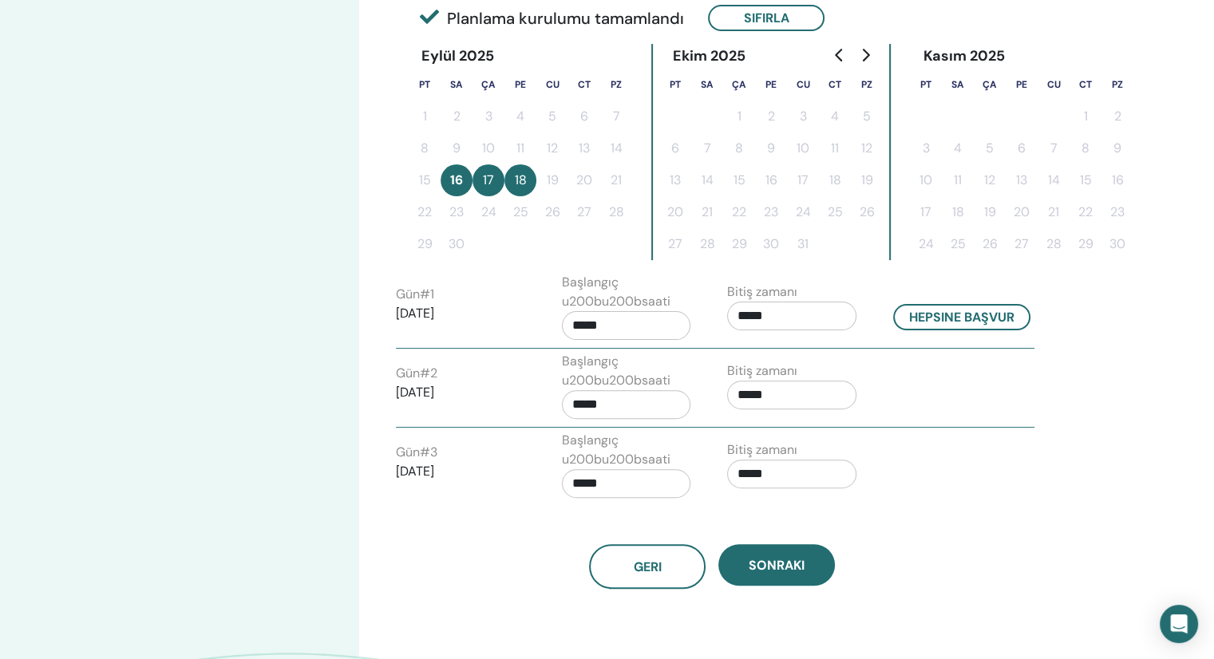
scroll to position [399, 0]
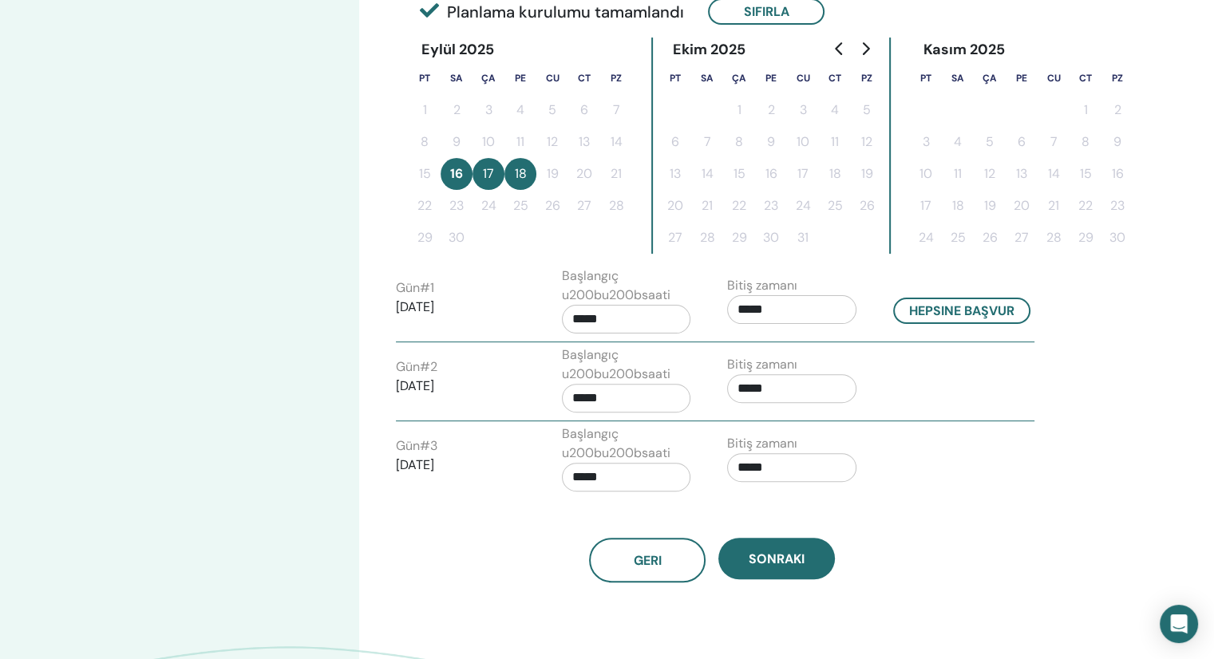
click at [779, 310] on input "*****" at bounding box center [791, 309] width 129 height 29
click at [806, 347] on span "▲" at bounding box center [809, 349] width 32 height 32
click at [807, 347] on span "▲" at bounding box center [809, 349] width 32 height 32
click at [807, 344] on span "▲" at bounding box center [809, 349] width 32 height 32
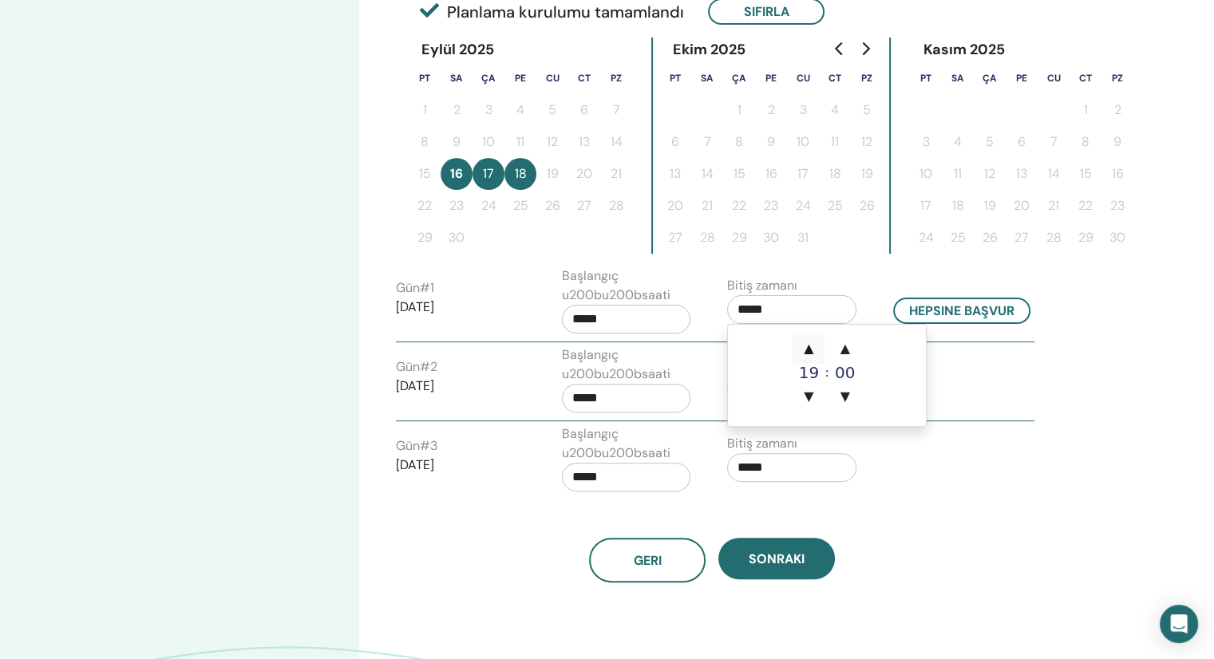
click at [807, 344] on span "▲" at bounding box center [809, 349] width 32 height 32
click at [805, 344] on span "▲" at bounding box center [809, 349] width 32 height 32
click at [805, 343] on span "▲" at bounding box center [809, 349] width 32 height 32
type input "*****"
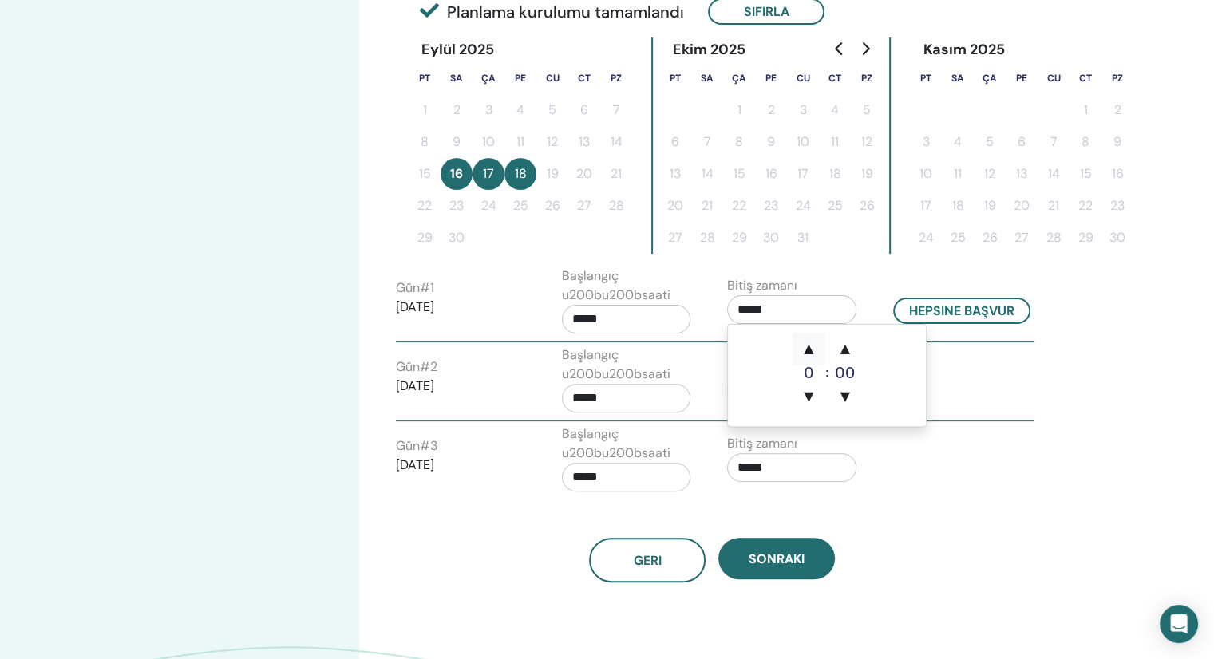
click at [805, 344] on span "▲" at bounding box center [809, 349] width 32 height 32
click at [805, 389] on span "▼" at bounding box center [809, 397] width 32 height 32
click at [924, 465] on div "Gün # 3 2025/09/18 Başlangıç u200bu200bsaati ***** Bitiş zamanı *****" at bounding box center [715, 462] width 663 height 75
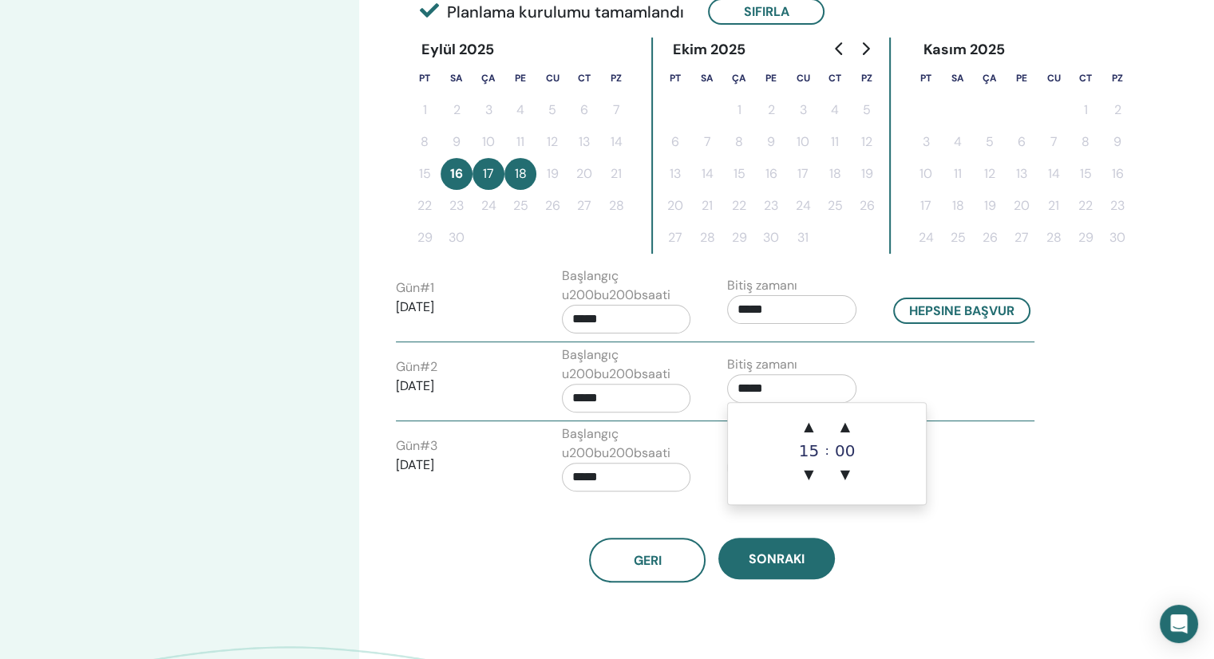
click at [759, 378] on input "*****" at bounding box center [791, 388] width 129 height 29
click at [811, 423] on span "▲" at bounding box center [809, 427] width 32 height 32
click at [811, 422] on span "▲" at bounding box center [809, 427] width 32 height 32
click at [813, 421] on span "▲" at bounding box center [809, 427] width 32 height 32
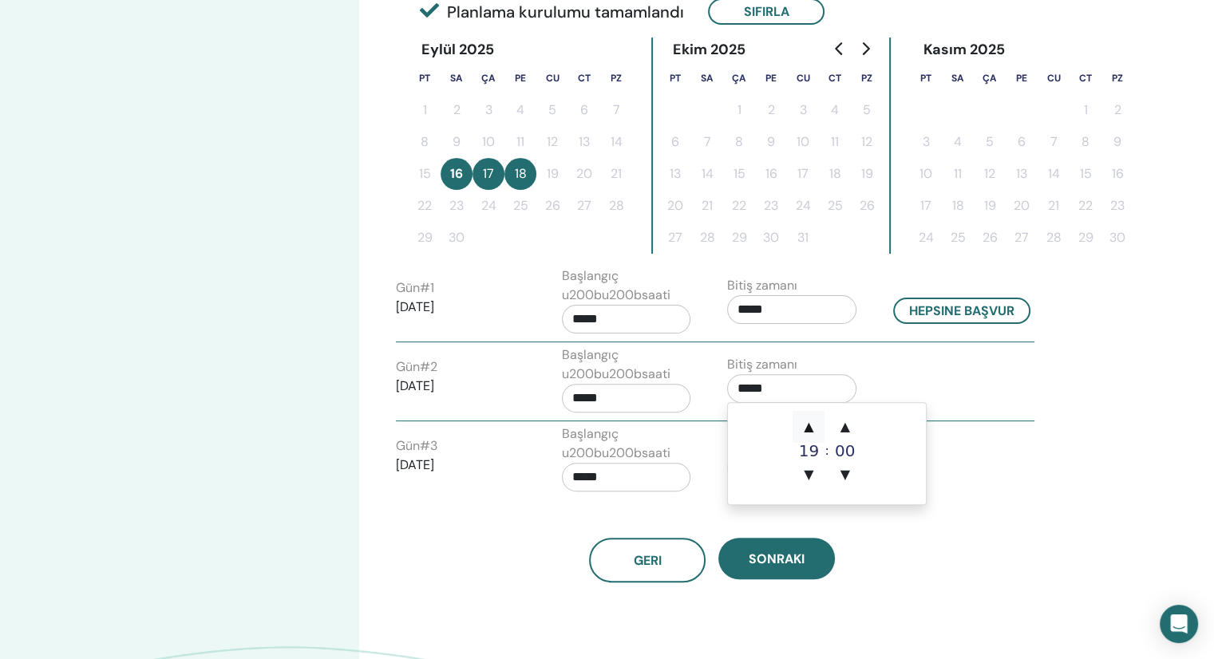
click at [813, 420] on span "▲" at bounding box center [809, 427] width 32 height 32
type input "*****"
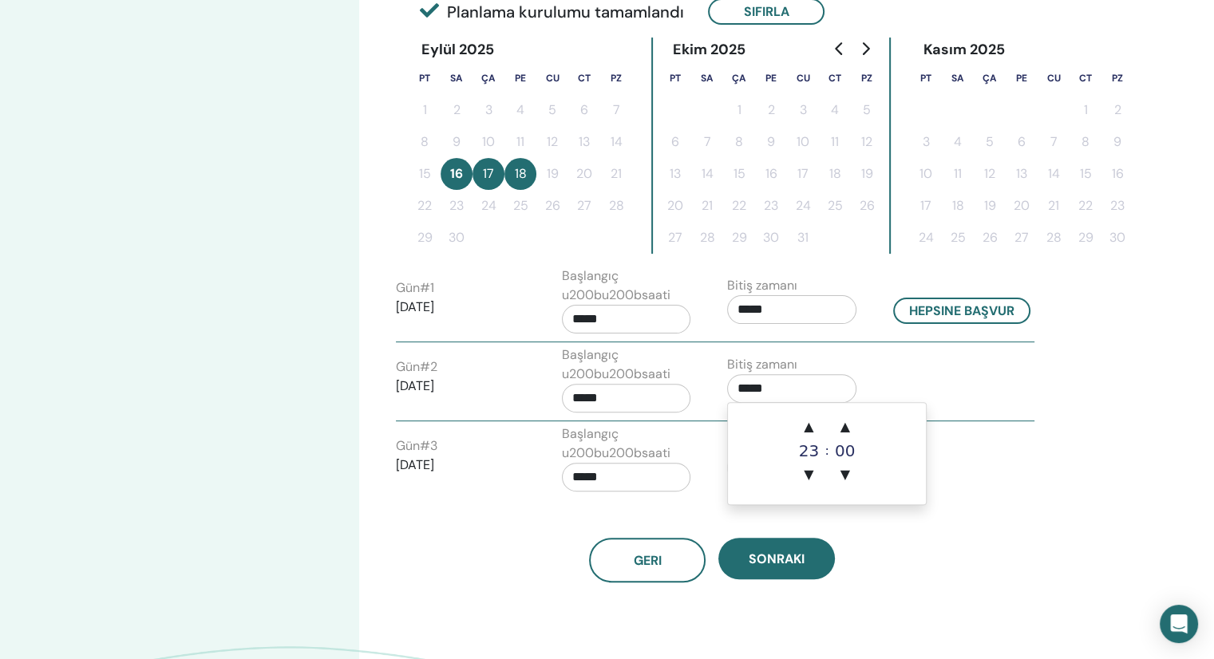
click at [922, 524] on div "Geri Sonraki" at bounding box center [712, 541] width 656 height 83
click at [753, 464] on input "*****" at bounding box center [791, 467] width 129 height 29
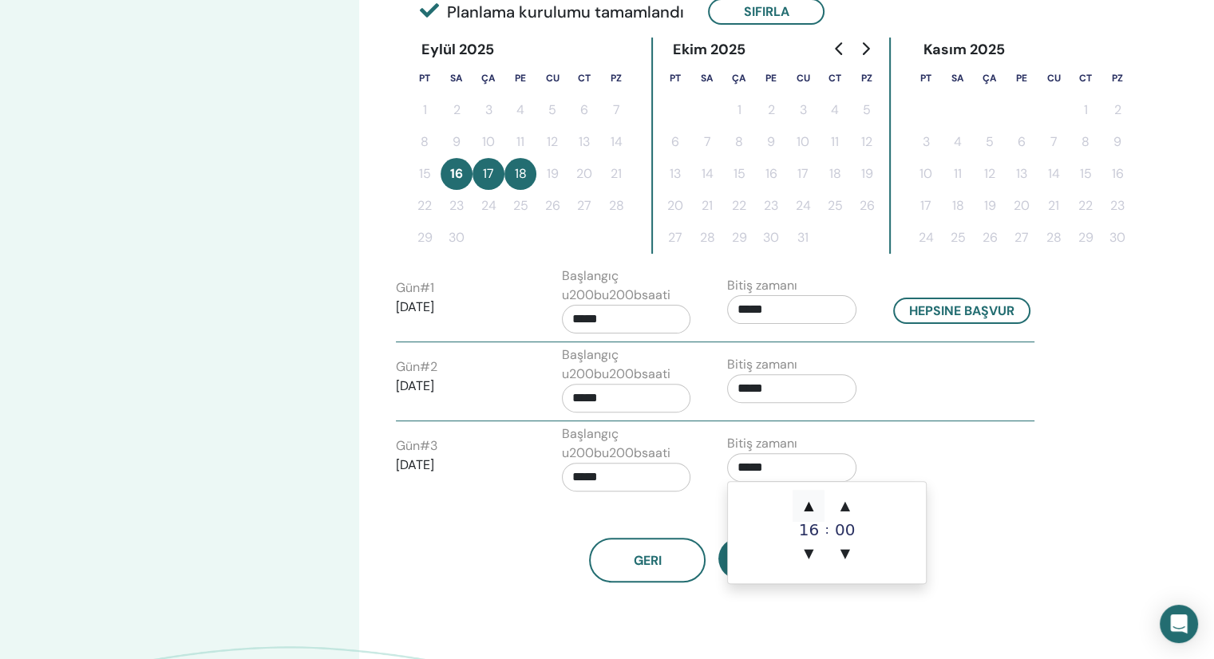
click at [805, 506] on span "▲" at bounding box center [809, 506] width 32 height 32
click at [805, 507] on span "▲" at bounding box center [809, 506] width 32 height 32
click at [805, 506] on span "▲" at bounding box center [809, 506] width 32 height 32
click at [805, 505] on span "▲" at bounding box center [809, 506] width 32 height 32
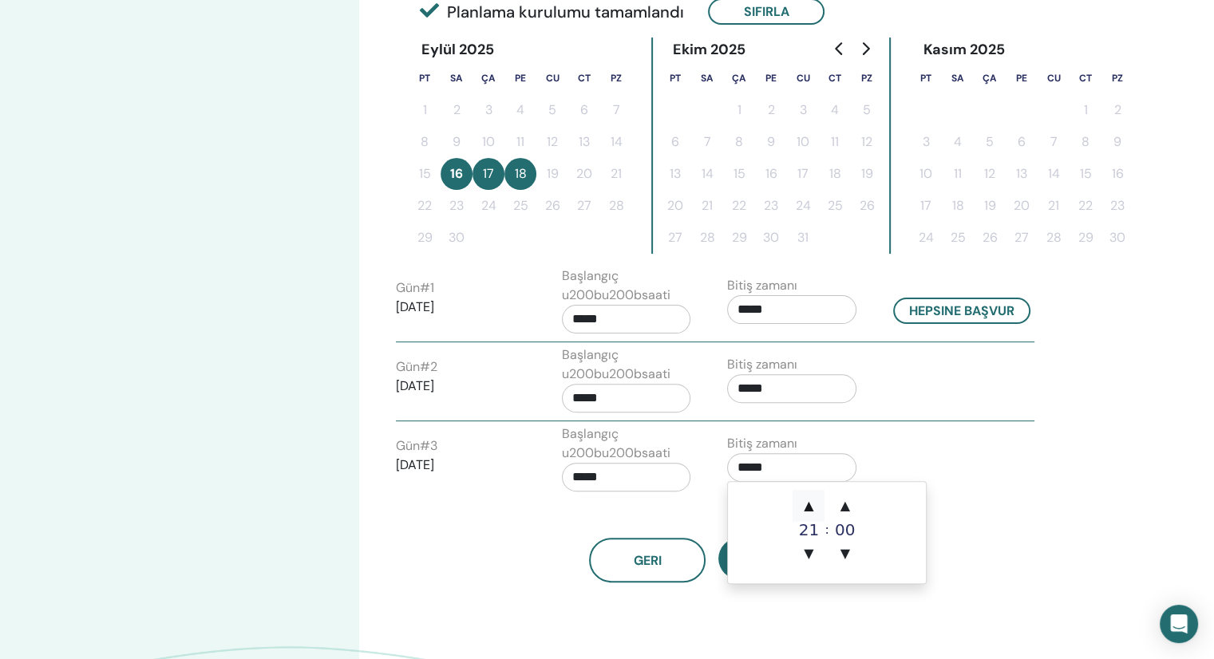
click at [805, 505] on span "▲" at bounding box center [809, 506] width 32 height 32
type input "*****"
click at [1005, 504] on div "Geri Sonraki" at bounding box center [712, 541] width 656 height 83
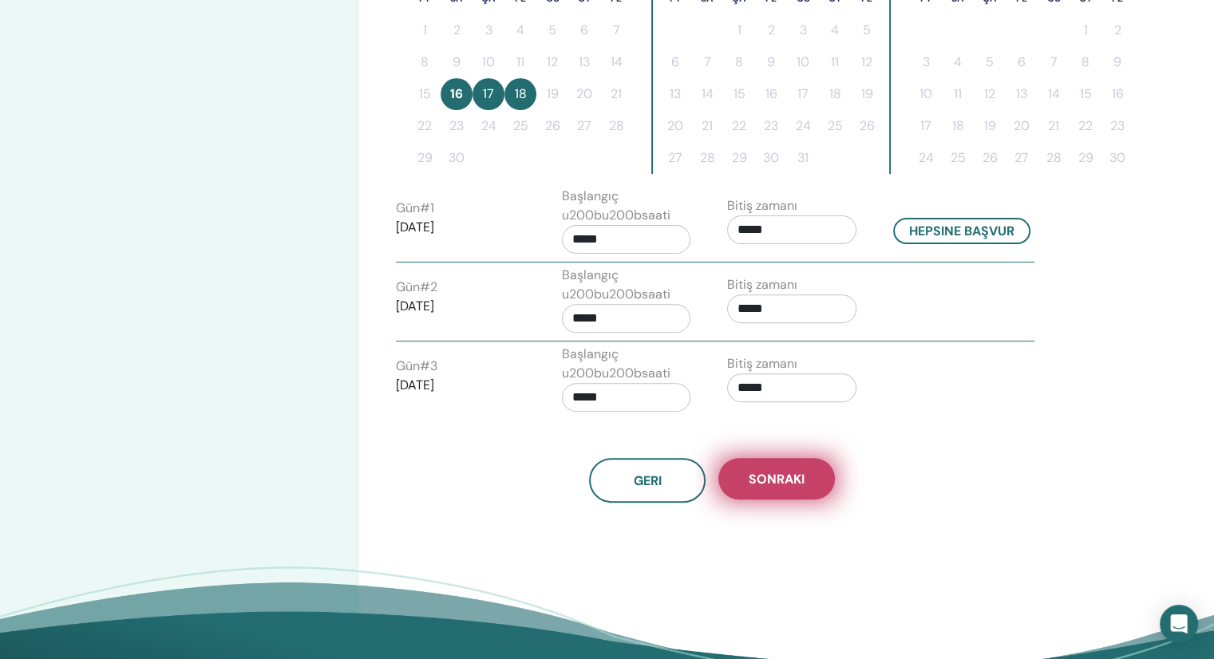
click at [782, 481] on span "Sonraki" at bounding box center [777, 479] width 56 height 17
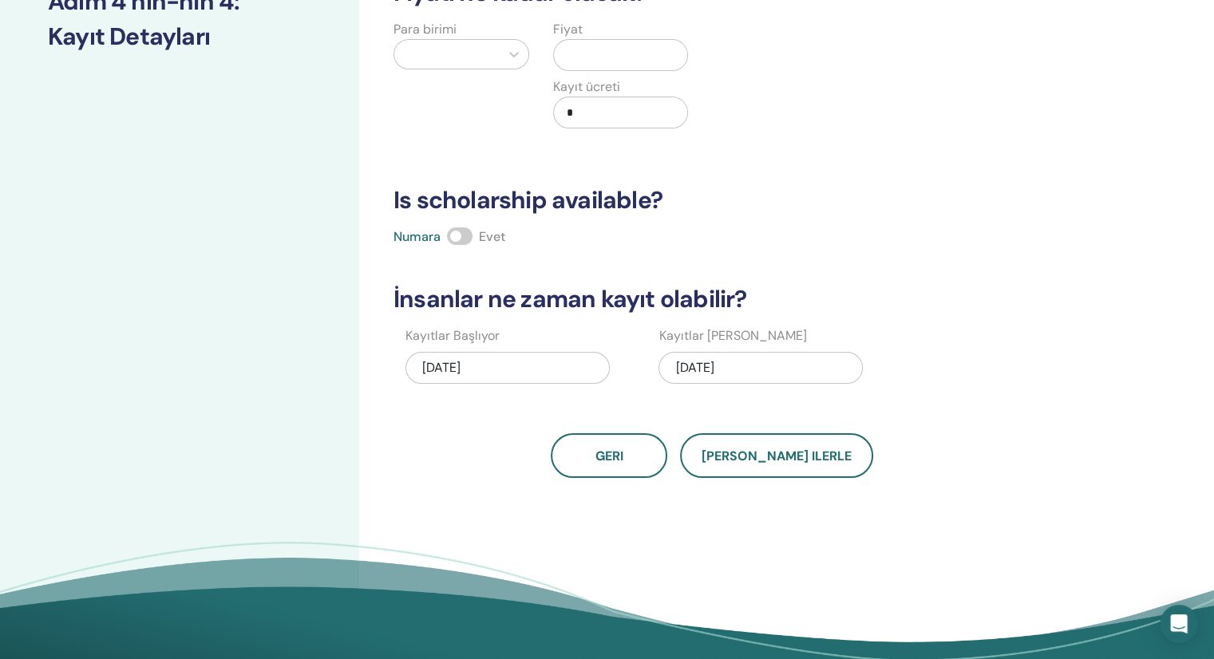
scroll to position [239, 0]
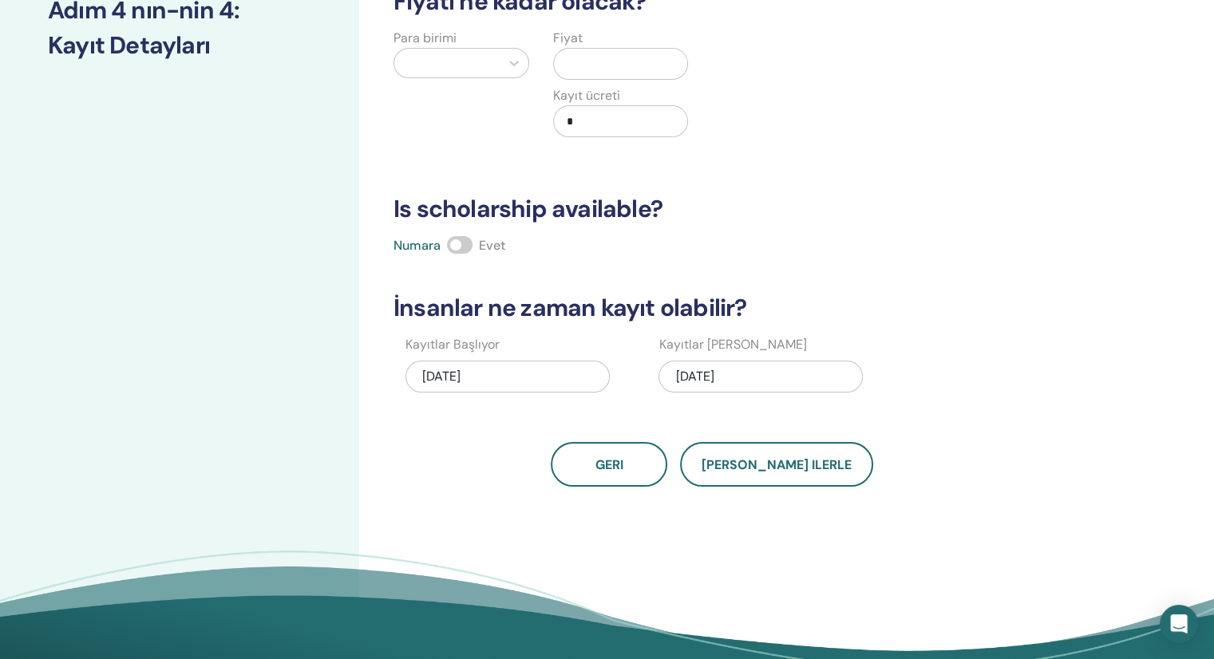
drag, startPoint x: 540, startPoint y: 422, endPoint x: 444, endPoint y: 375, distance: 106.7
click at [468, 380] on div "Kaç kişi katılabilir? Koltukların sayısı * Fiyatı ne kadar olacak? Para birimi …" at bounding box center [712, 168] width 656 height 637
click at [934, 467] on div "Geri Kaydet ilerle" at bounding box center [712, 464] width 656 height 45
click at [1033, 471] on div "Geri Kaydet ilerle" at bounding box center [712, 464] width 656 height 45
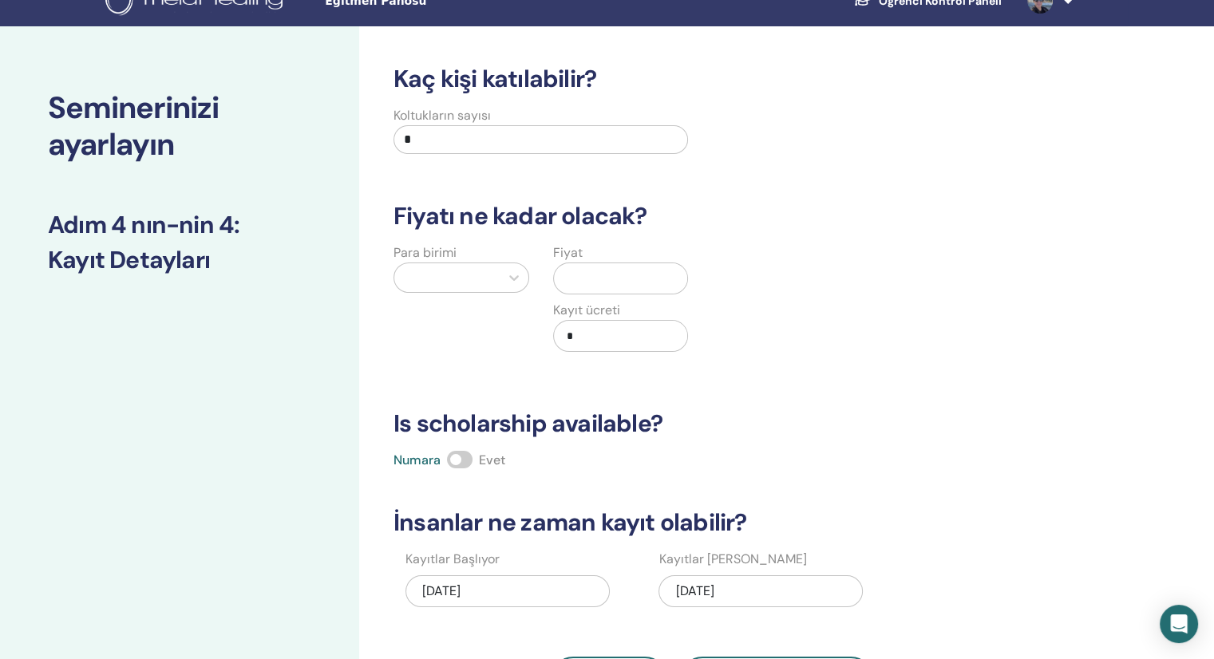
scroll to position [0, 0]
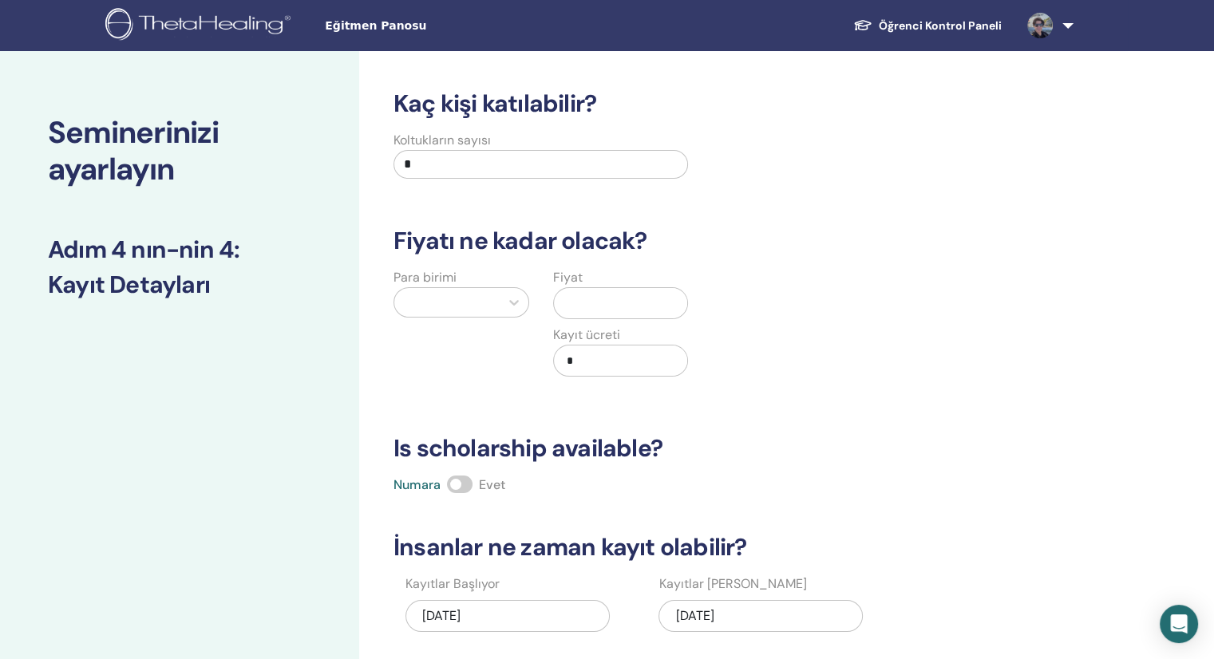
click at [442, 161] on input "*" at bounding box center [541, 164] width 295 height 29
click at [434, 164] on input "*" at bounding box center [541, 164] width 295 height 29
drag, startPoint x: 434, startPoint y: 164, endPoint x: 345, endPoint y: 157, distance: 89.6
click at [345, 157] on div "Seminerinizi ayarlayın Adım 4 nın-nin 4 : Kayıt Detayları Kaç kişi katılabilir?…" at bounding box center [607, 500] width 1214 height 899
type input "**"
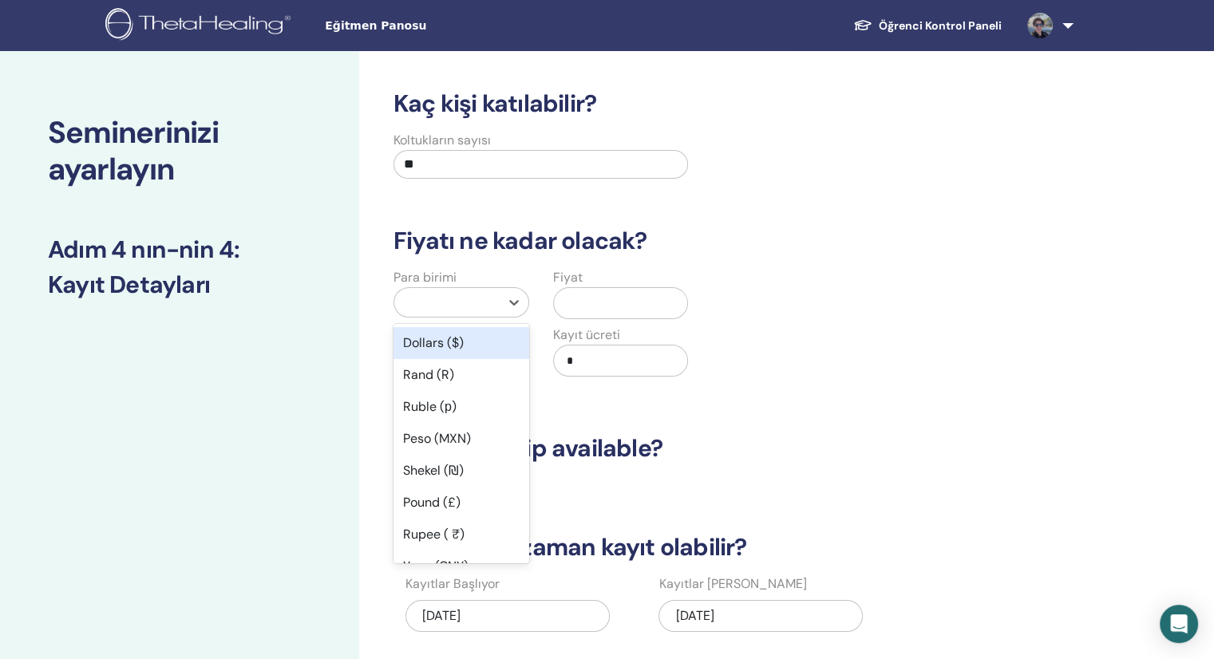
click at [421, 299] on div at bounding box center [446, 302] width 89 height 22
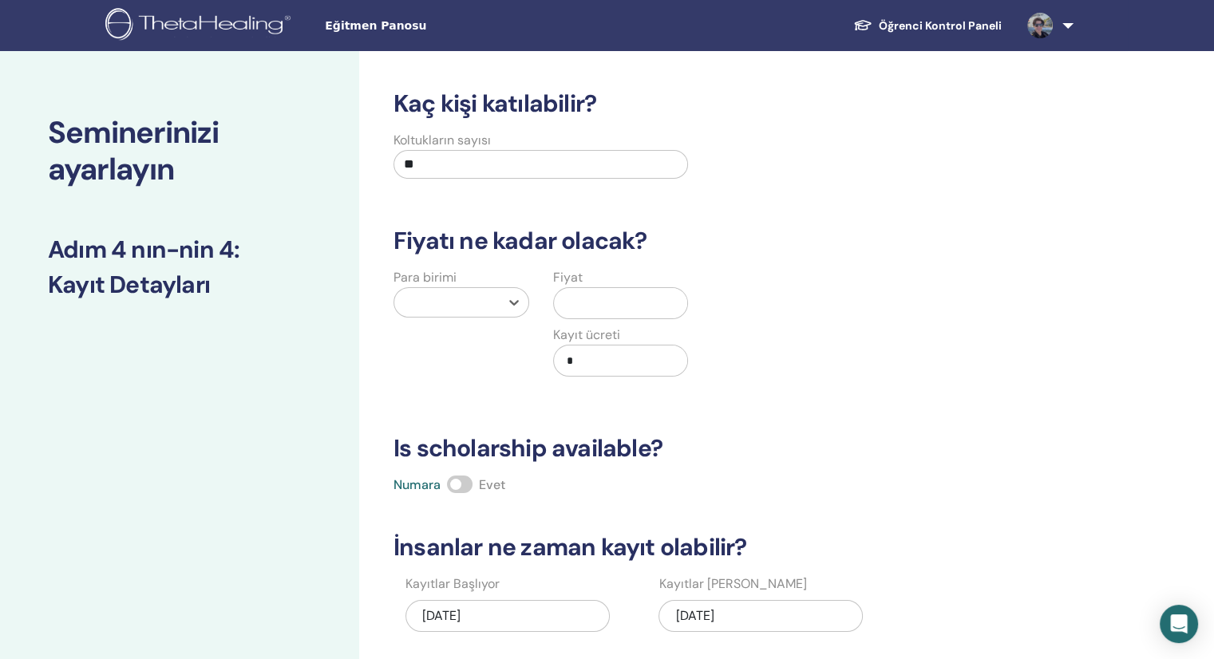
click at [421, 299] on div at bounding box center [446, 302] width 89 height 22
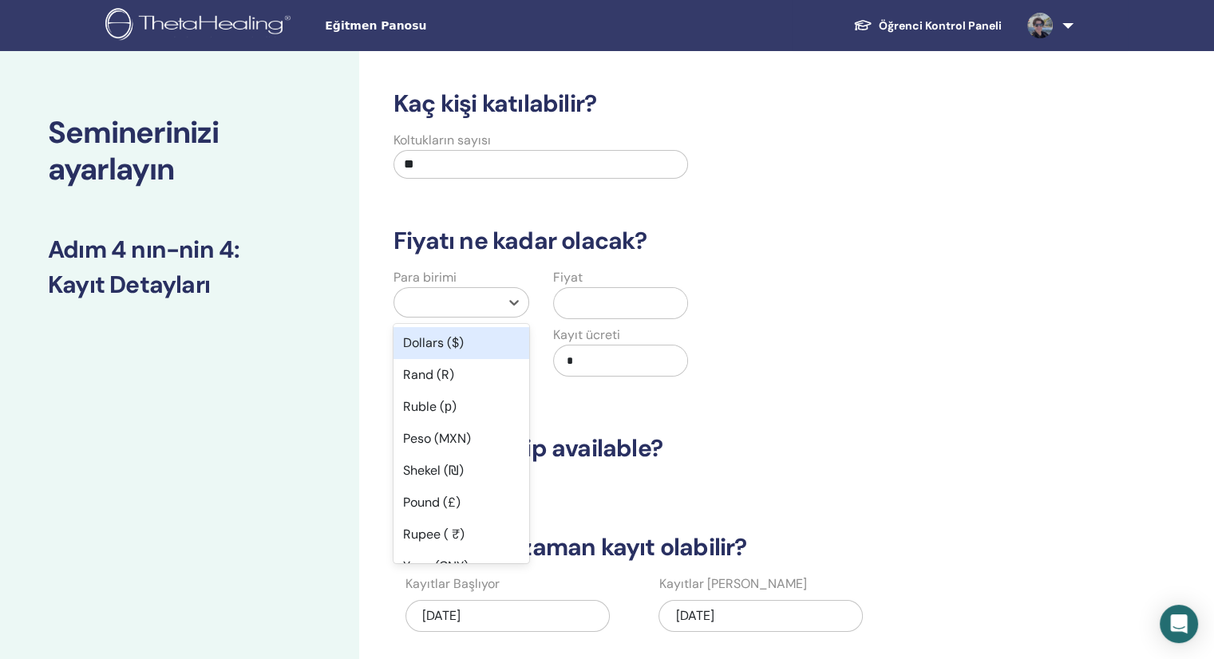
click at [421, 299] on div at bounding box center [446, 302] width 89 height 22
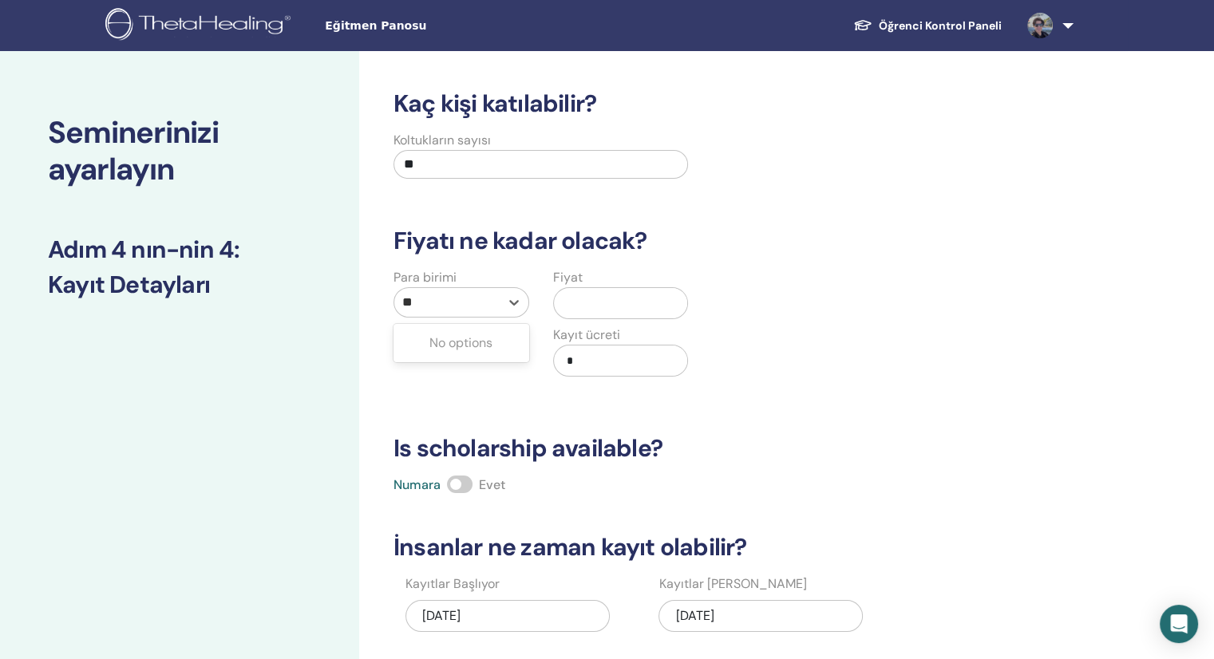
type input "*"
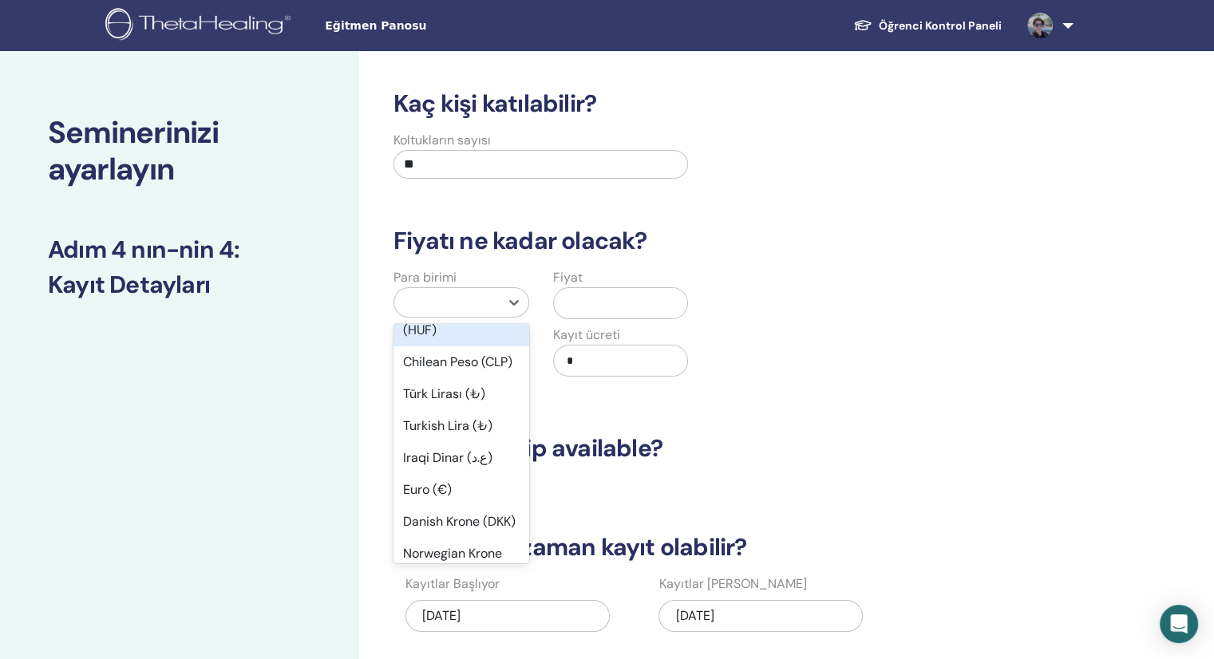
scroll to position [1117, 0]
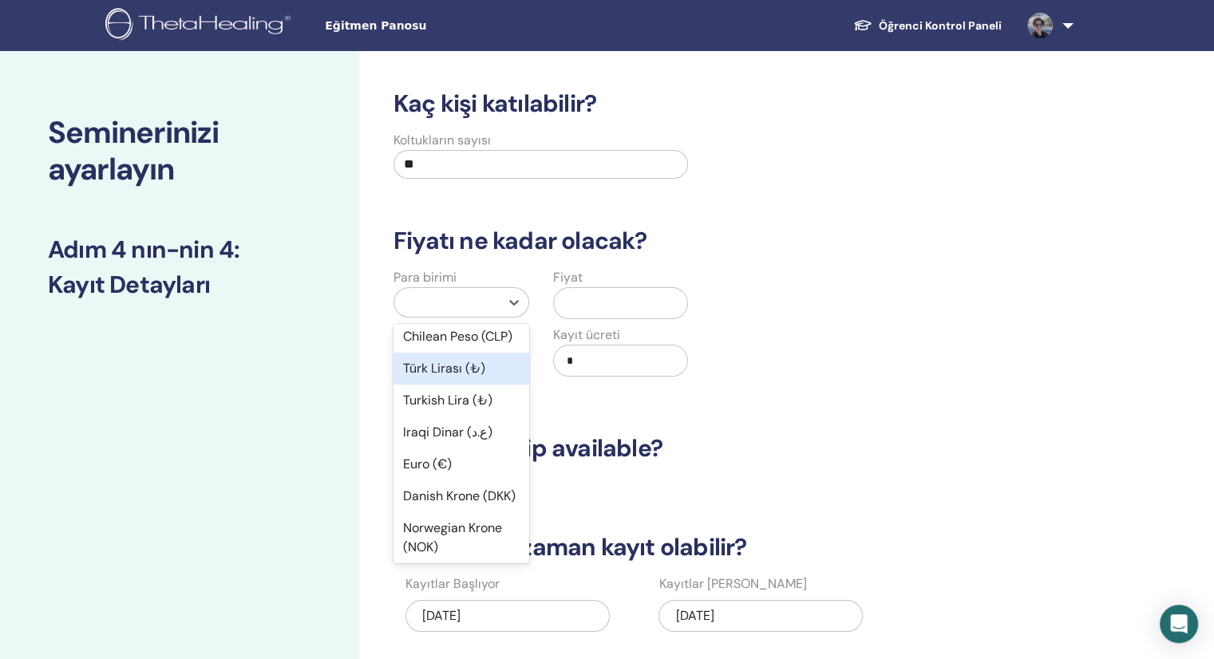
click at [459, 385] on div "Türk Lirası (₺)" at bounding box center [462, 369] width 136 height 32
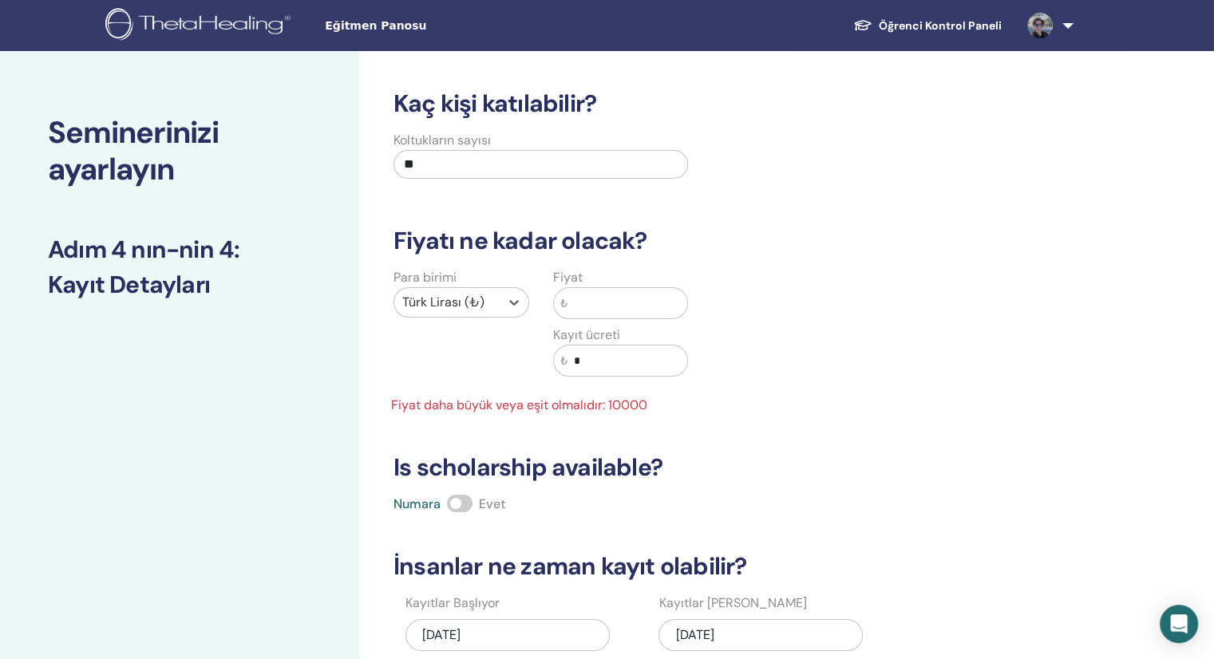
click at [589, 312] on input "text" at bounding box center [628, 303] width 121 height 30
type input "*"
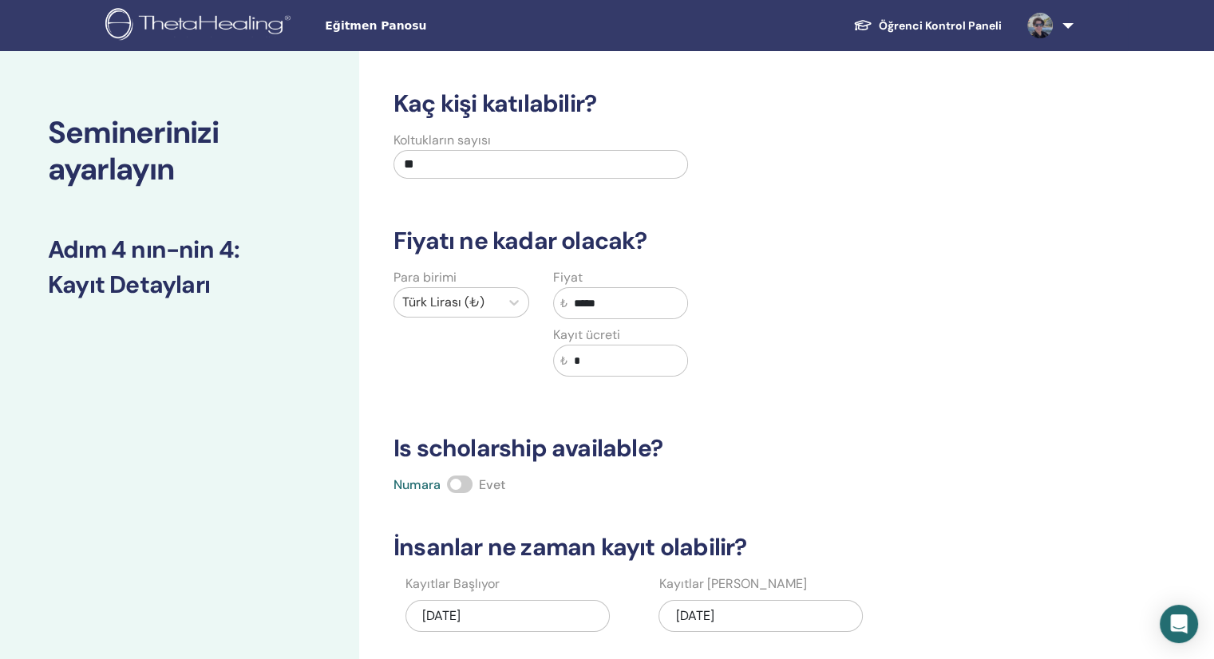
type input "*****"
click at [785, 447] on h3 "Is scholarship available?" at bounding box center [712, 448] width 656 height 29
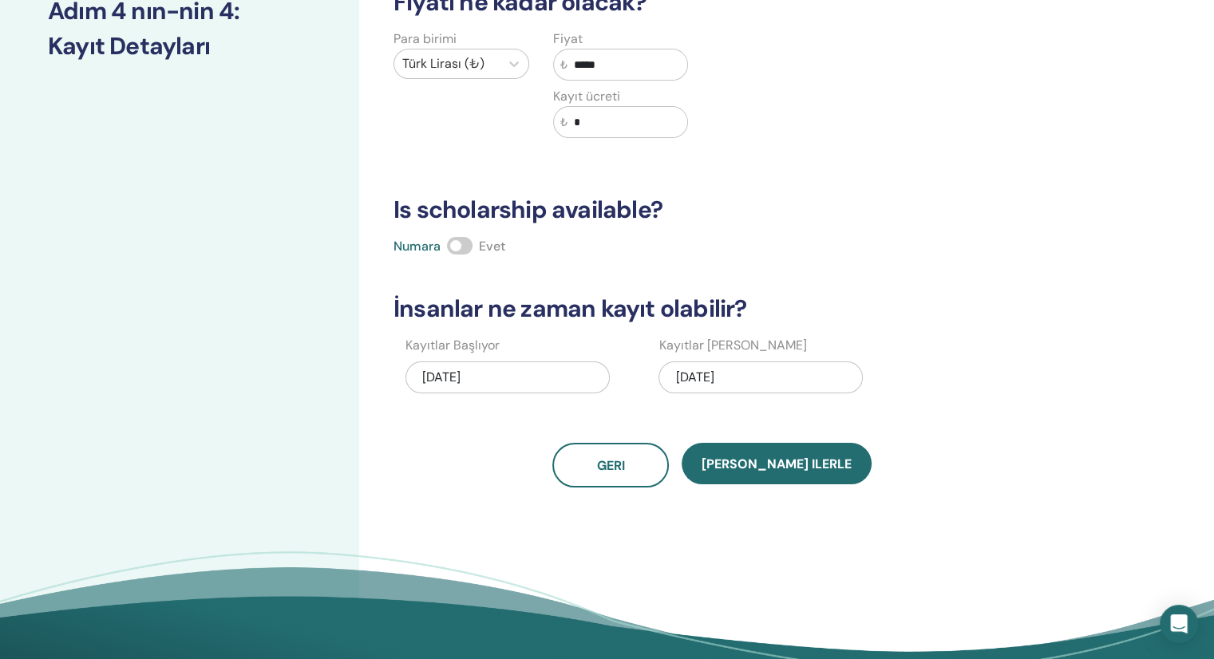
scroll to position [239, 0]
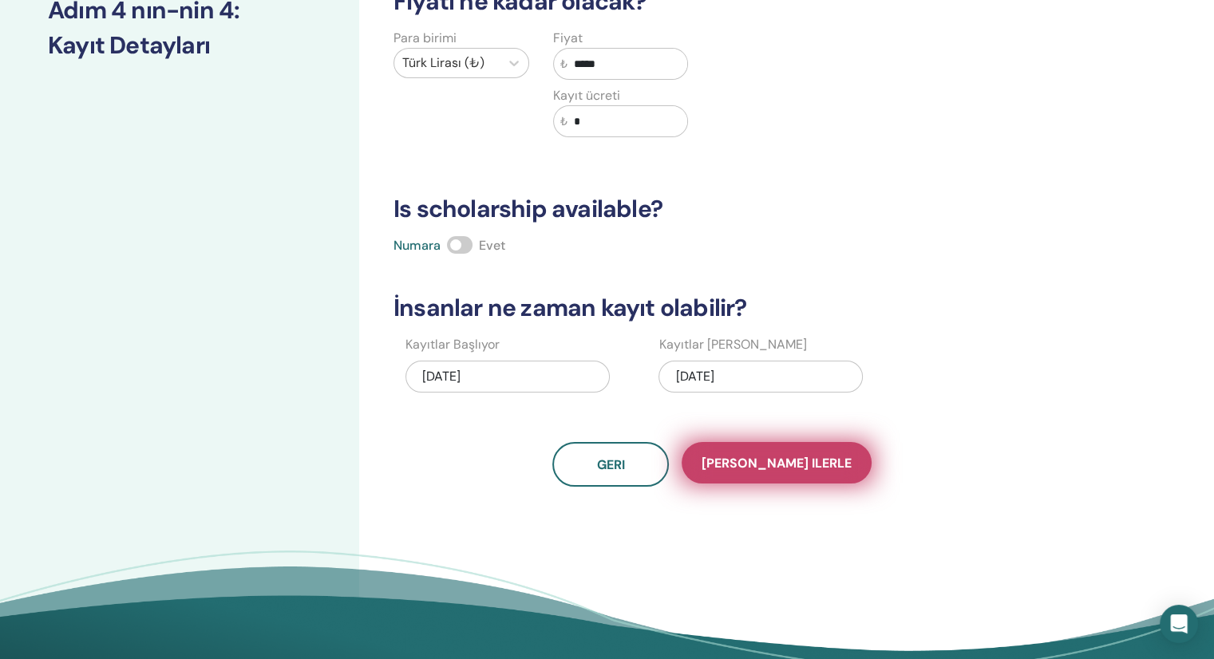
click at [754, 457] on span "Kaydet ilerle" at bounding box center [777, 463] width 150 height 17
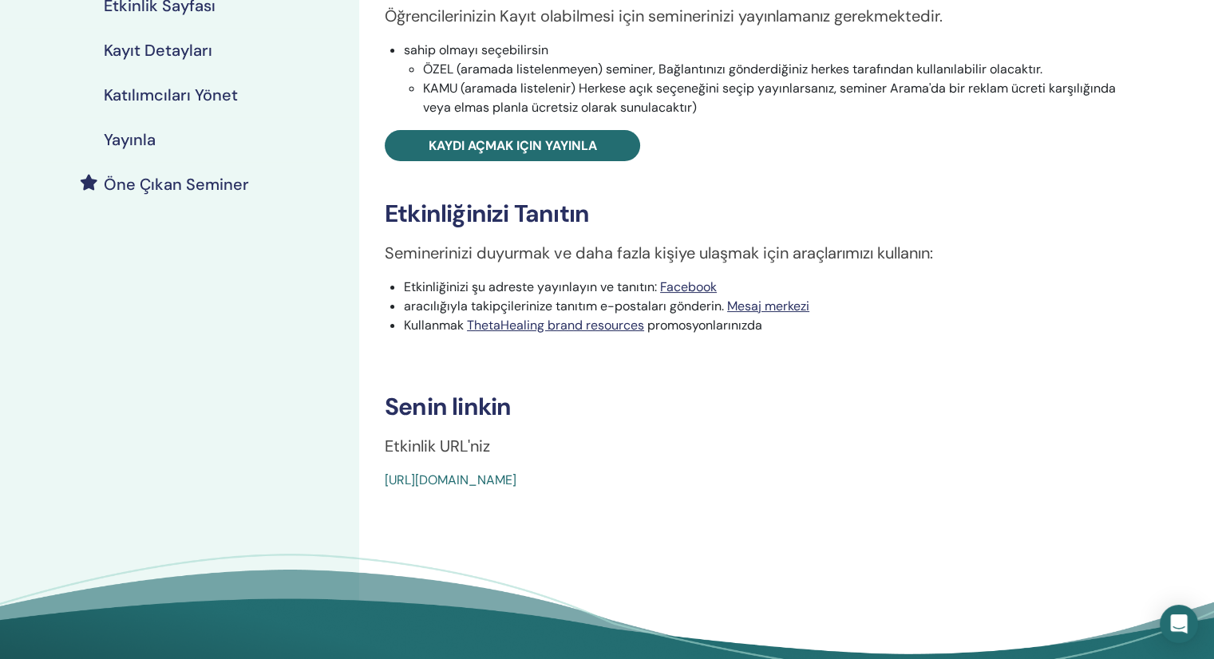
scroll to position [160, 0]
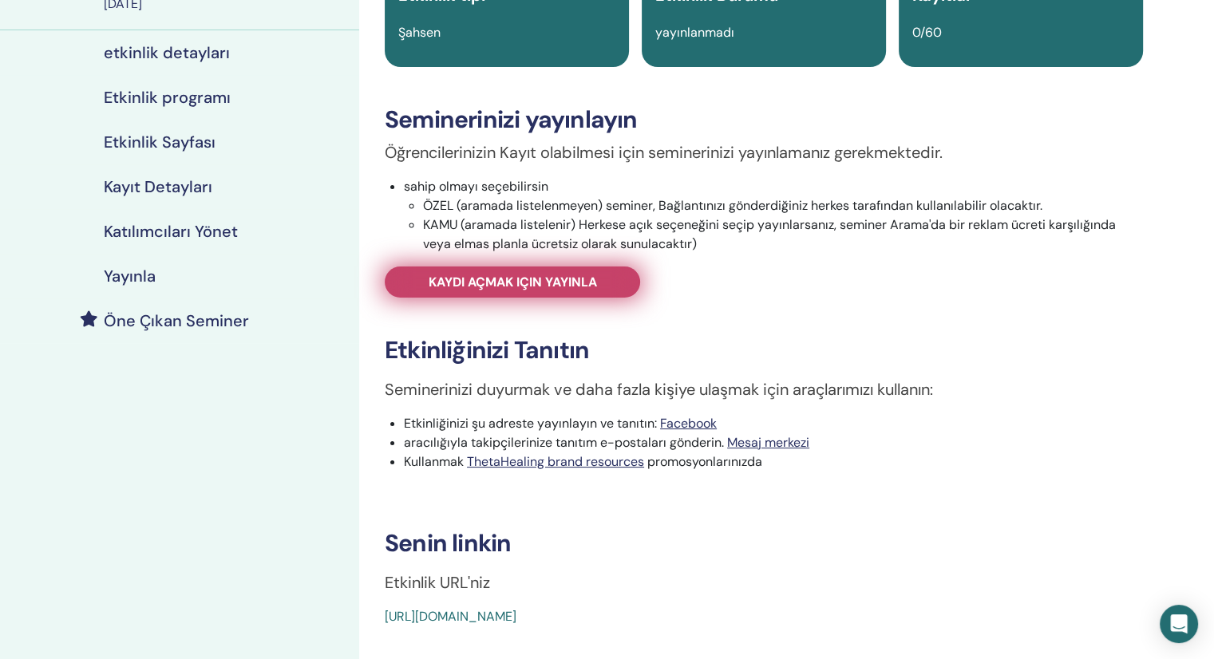
click at [520, 282] on span "Kaydı açmak için yayınla" at bounding box center [513, 282] width 168 height 17
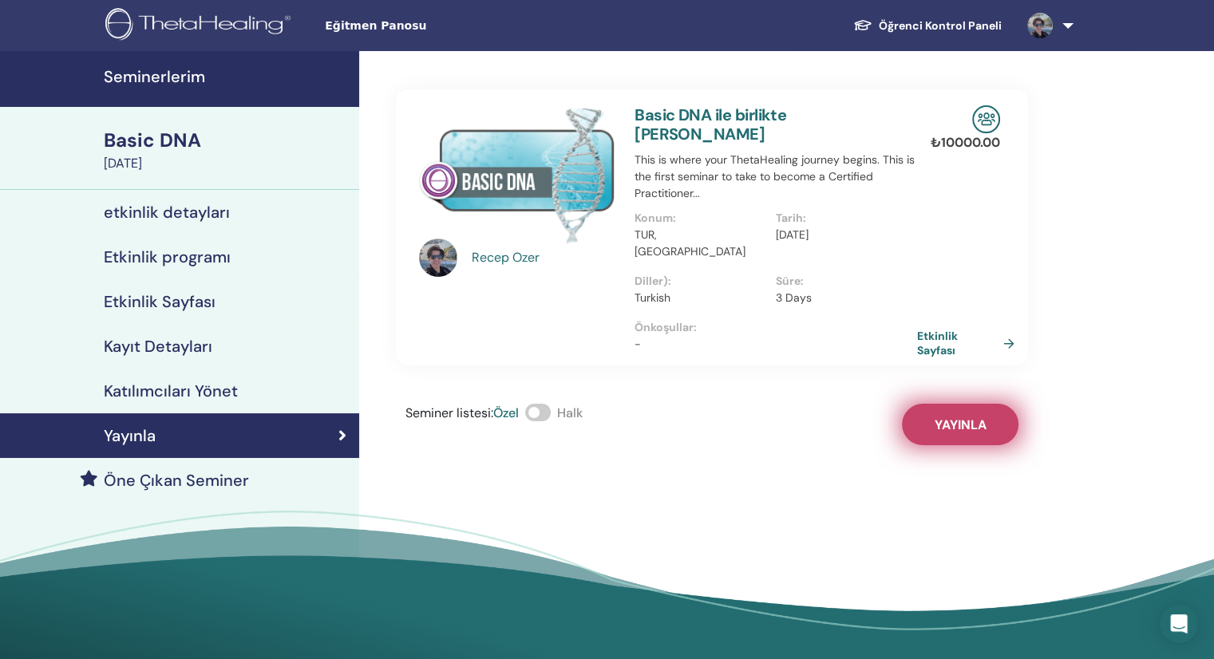
click at [958, 417] on span "Yayınla" at bounding box center [961, 425] width 52 height 17
click at [158, 205] on h4 "etkinlik detayları" at bounding box center [167, 212] width 126 height 19
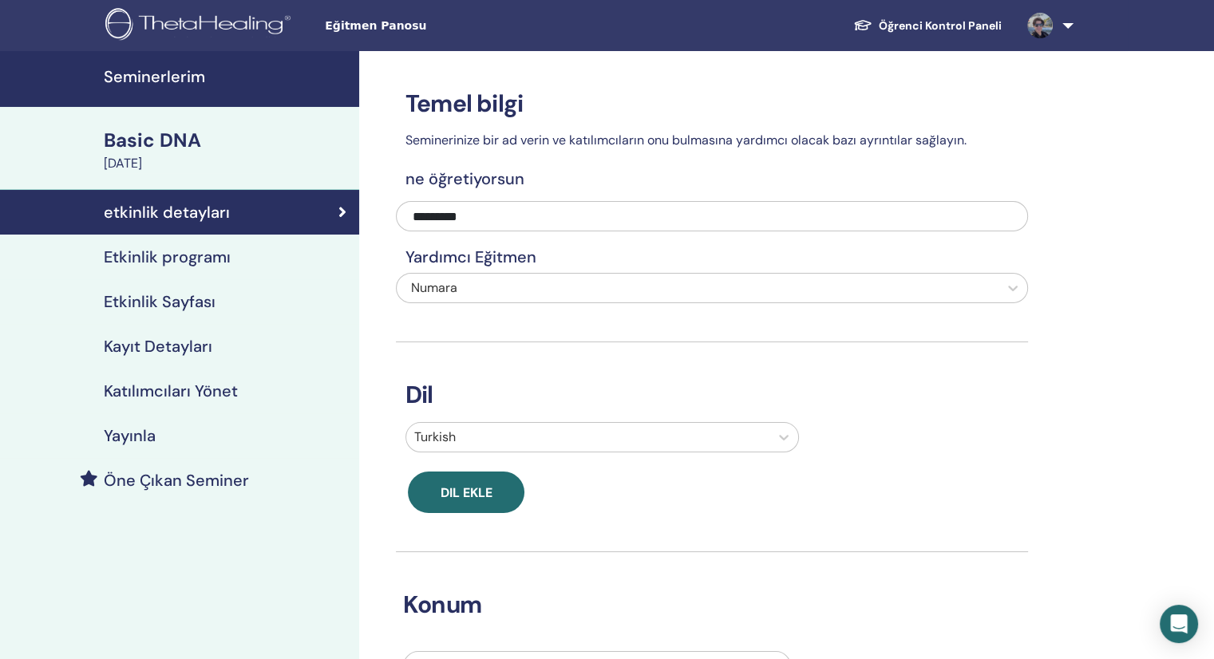
click at [929, 23] on link "Öğrenci Kontrol Paneli" at bounding box center [928, 26] width 174 height 30
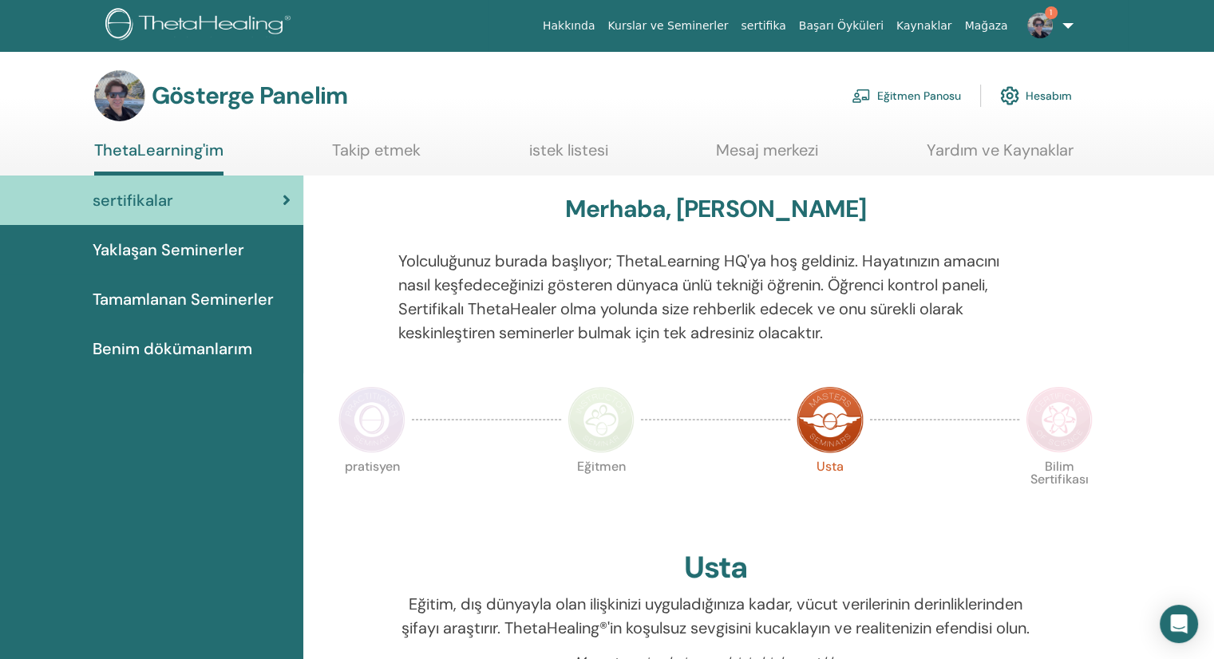
click at [199, 243] on font "Yaklaşan Seminerler" at bounding box center [169, 249] width 152 height 21
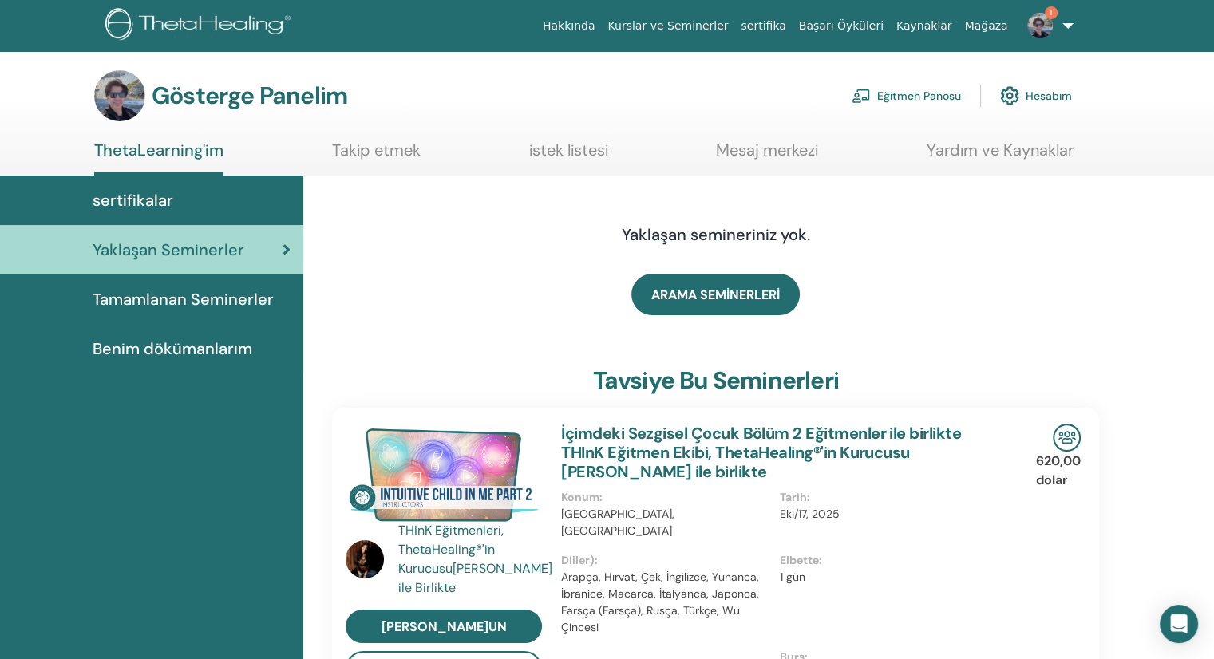
click at [884, 94] on font "Eğitmen Panosu" at bounding box center [919, 96] width 84 height 14
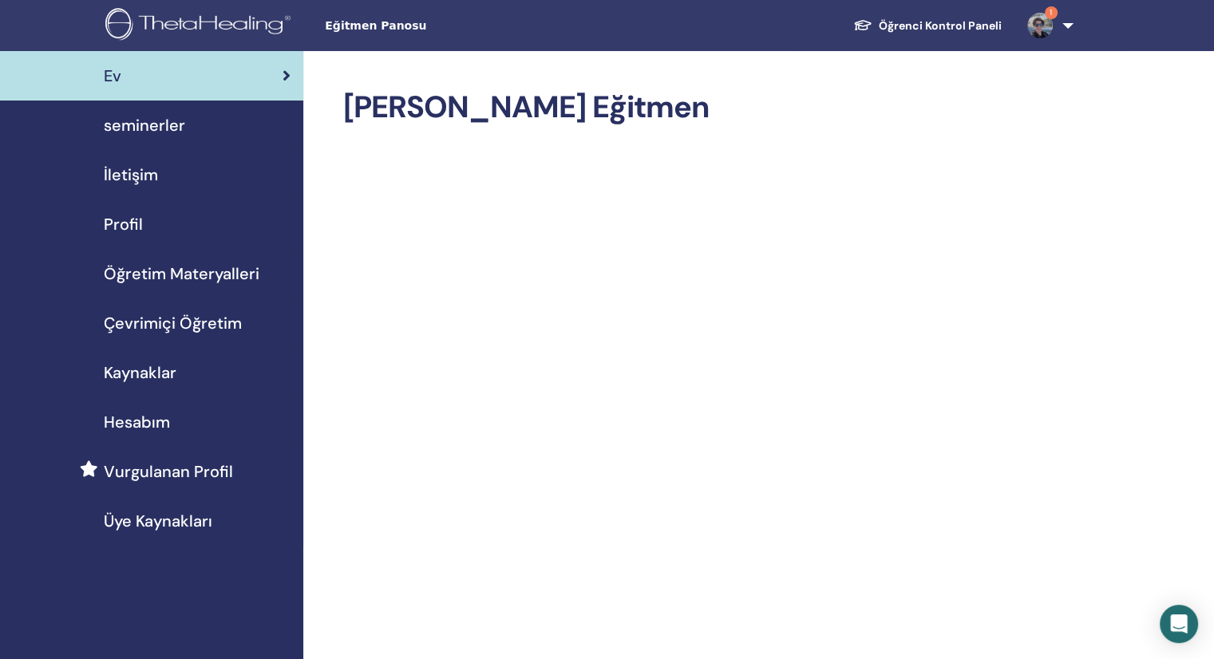
click at [153, 121] on span "seminerler" at bounding box center [144, 125] width 81 height 24
